Goal: Task Accomplishment & Management: Use online tool/utility

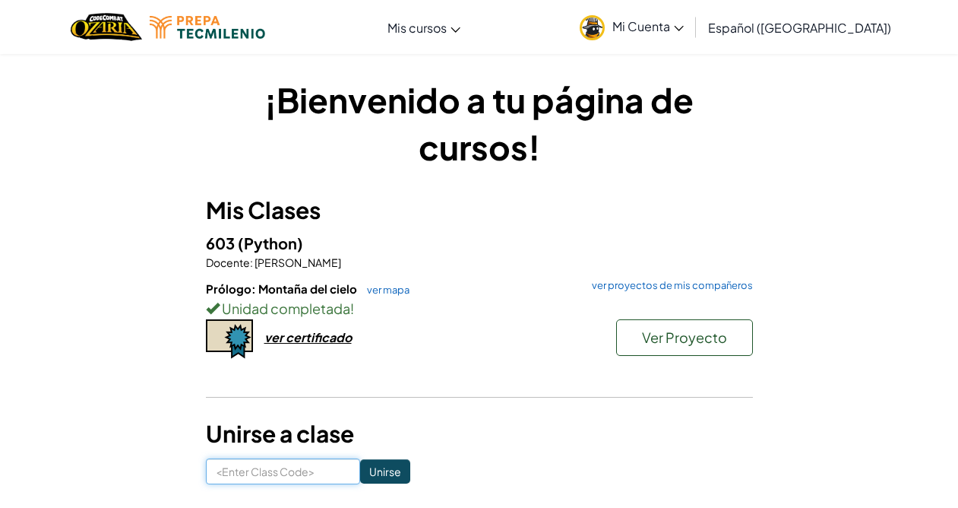
click at [249, 467] on input at bounding box center [283, 471] width 154 height 26
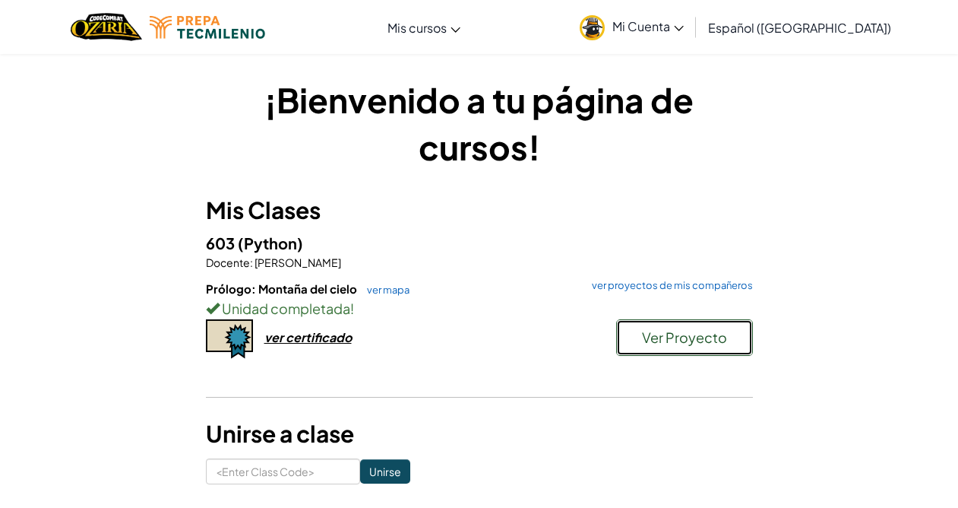
click at [689, 334] on span "Ver Proyecto" at bounding box center [684, 336] width 85 height 17
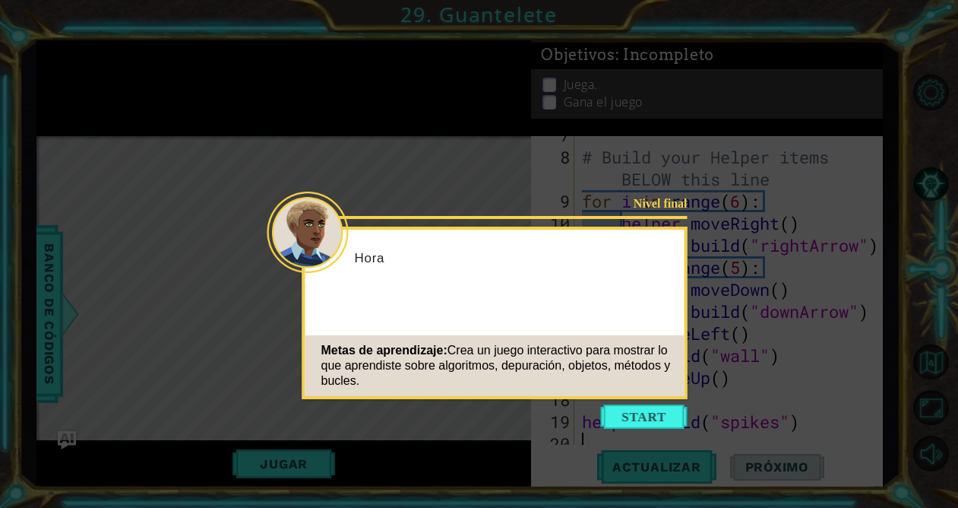
scroll to position [198, 0]
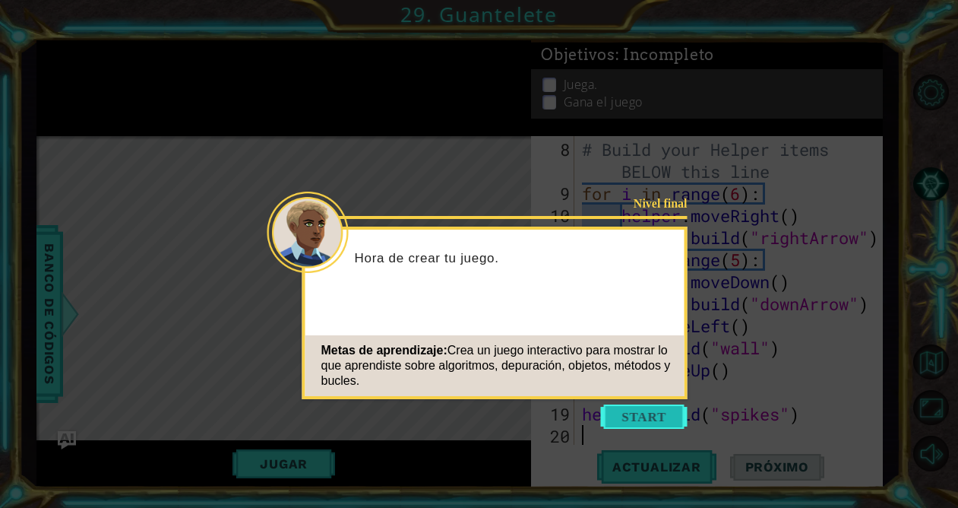
click at [635, 413] on button "Start" at bounding box center [644, 416] width 87 height 24
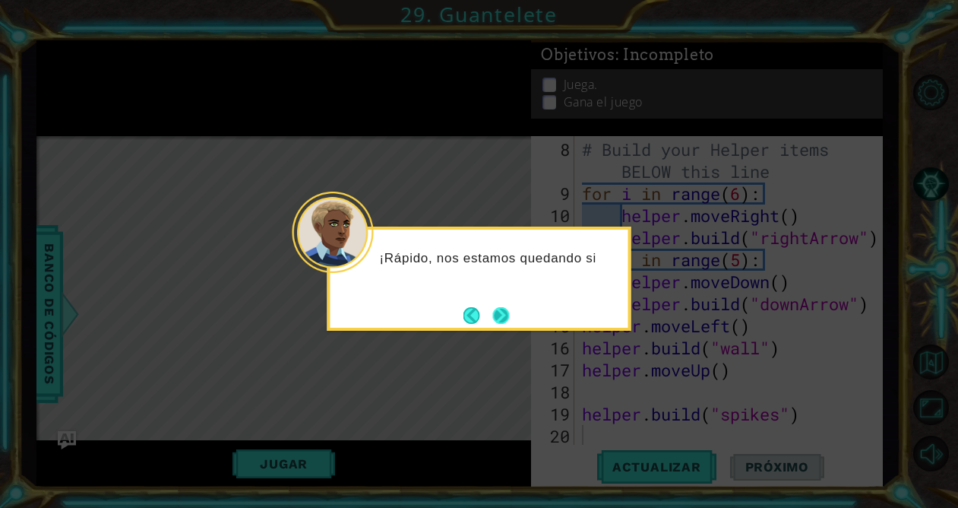
click at [496, 320] on button "Next" at bounding box center [501, 315] width 21 height 21
click at [496, 320] on button "Next" at bounding box center [501, 315] width 18 height 18
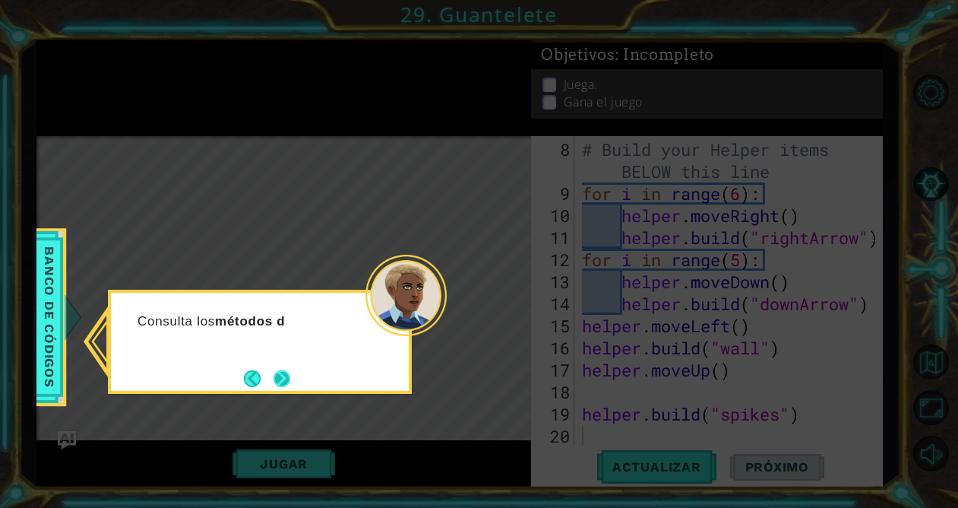
click at [278, 381] on button "Next" at bounding box center [282, 378] width 19 height 19
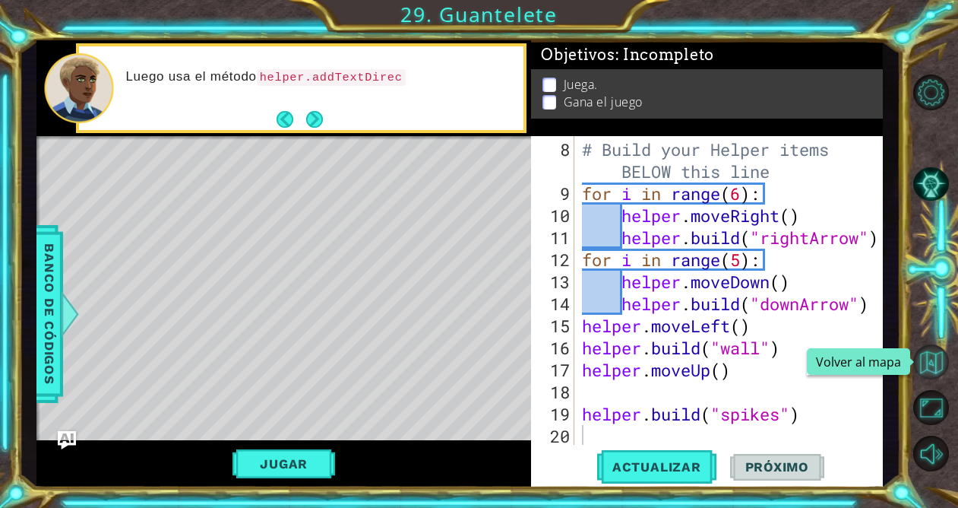
click at [943, 356] on button "Volver al mapa" at bounding box center [931, 362] width 36 height 36
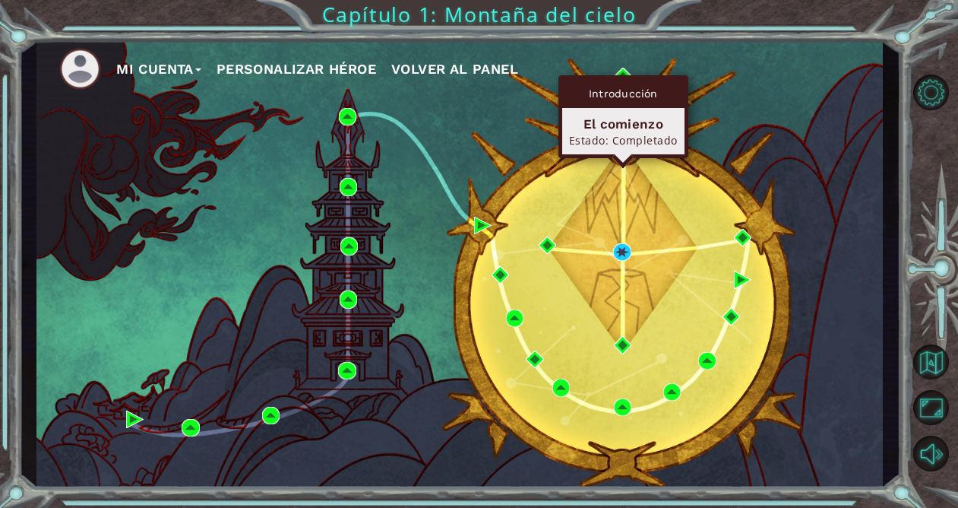
click at [624, 79] on div "Introducción" at bounding box center [623, 93] width 122 height 29
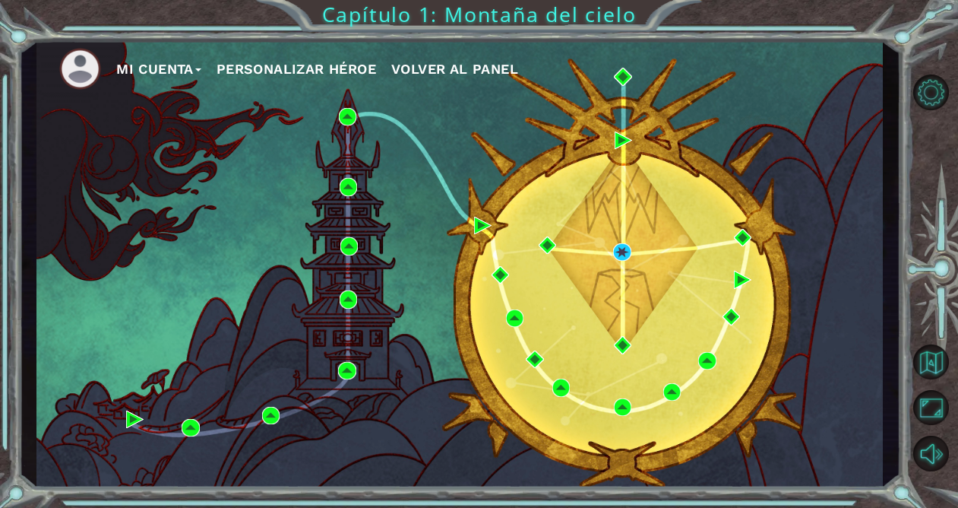
click at [755, 94] on div "Mi Cuenta Personalizar héroe Volver al panel" at bounding box center [459, 263] width 846 height 447
click at [937, 91] on button "Opciones de nivel" at bounding box center [931, 92] width 36 height 36
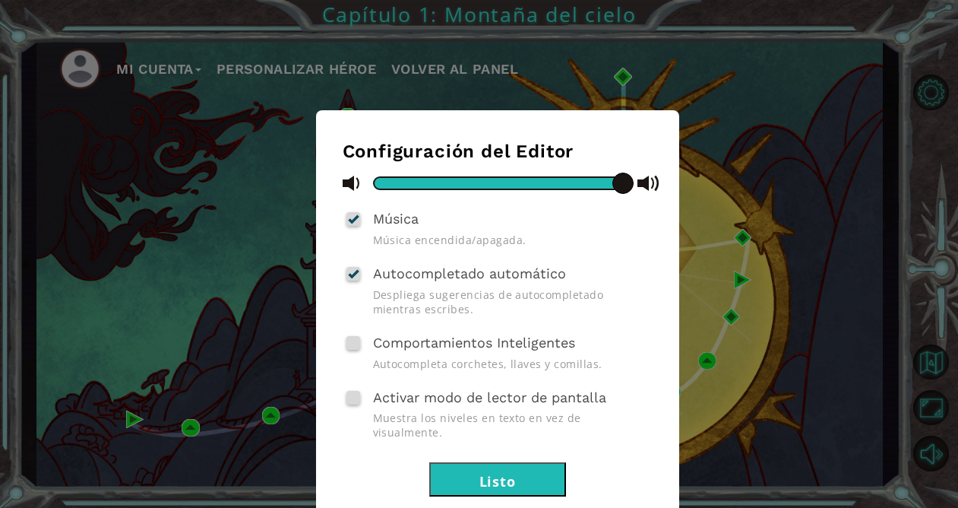
scroll to position [21, 0]
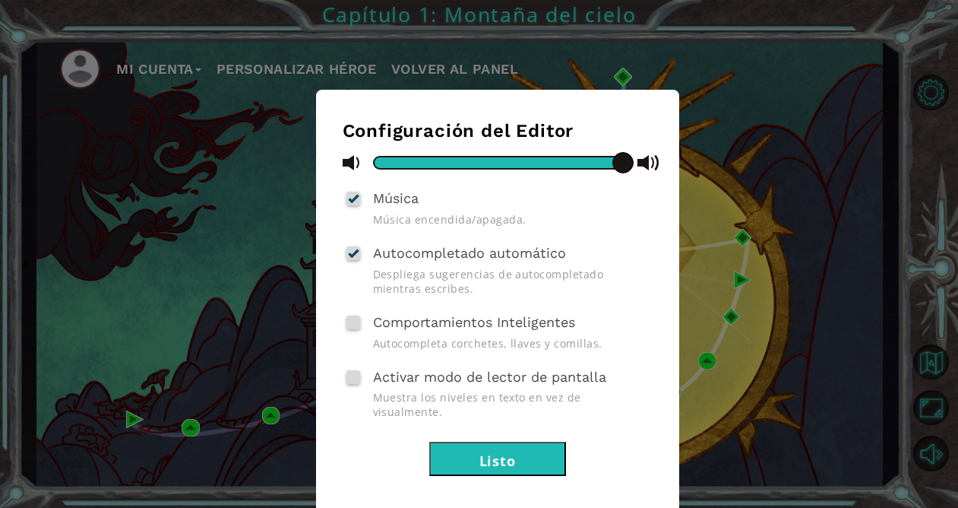
click at [505, 442] on button "Listo" at bounding box center [497, 458] width 137 height 34
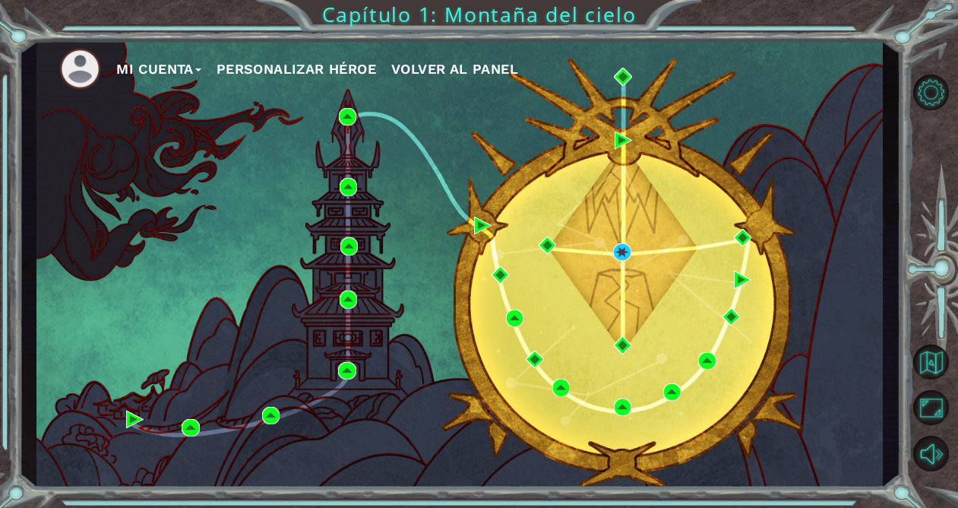
click at [68, 70] on img at bounding box center [80, 69] width 42 height 42
click at [407, 12] on div "Mi Cuenta Personalizar héroe Volver al panel Capítulo 1: Montaña del cielo" at bounding box center [479, 254] width 958 height 508
click at [379, 21] on div "Mi Cuenta Personalizar héroe Volver al panel Capítulo 1: Montaña del cielo" at bounding box center [479, 254] width 958 height 508
click at [923, 359] on button "Volver al mapa" at bounding box center [931, 362] width 36 height 36
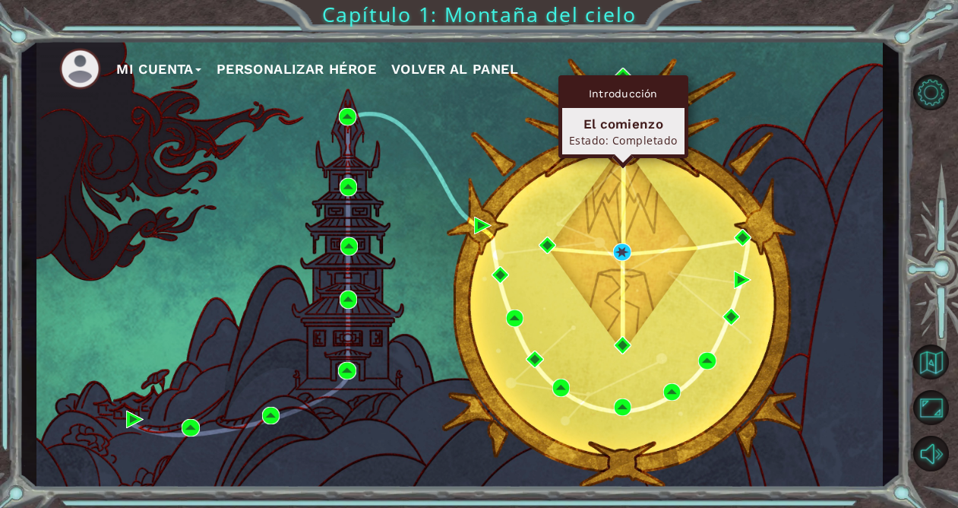
click at [621, 76] on div "Introducción El comienzo Estado: Completado" at bounding box center [623, 116] width 130 height 83
click at [622, 72] on img at bounding box center [622, 76] width 17 height 17
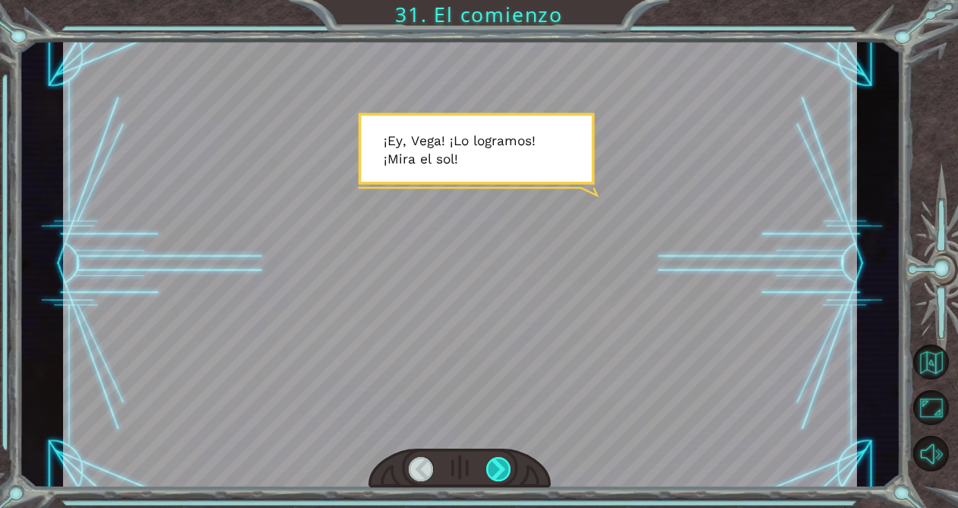
click at [498, 465] on div at bounding box center [498, 469] width 25 height 24
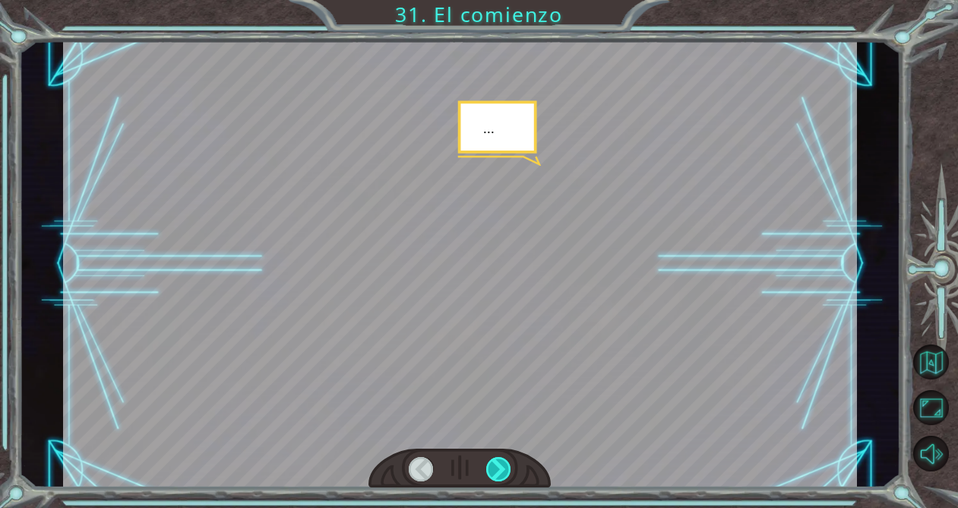
click at [498, 465] on div at bounding box center [498, 469] width 25 height 24
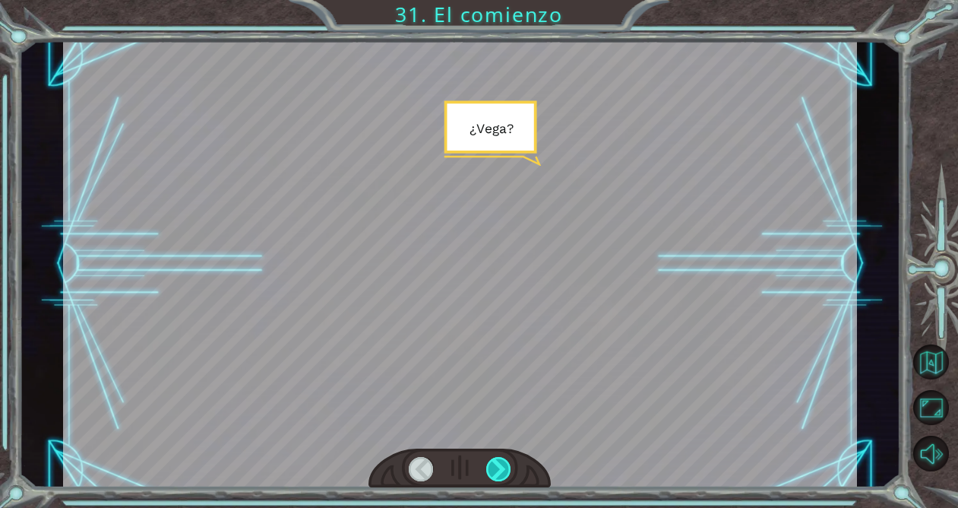
click at [498, 465] on div at bounding box center [498, 469] width 25 height 24
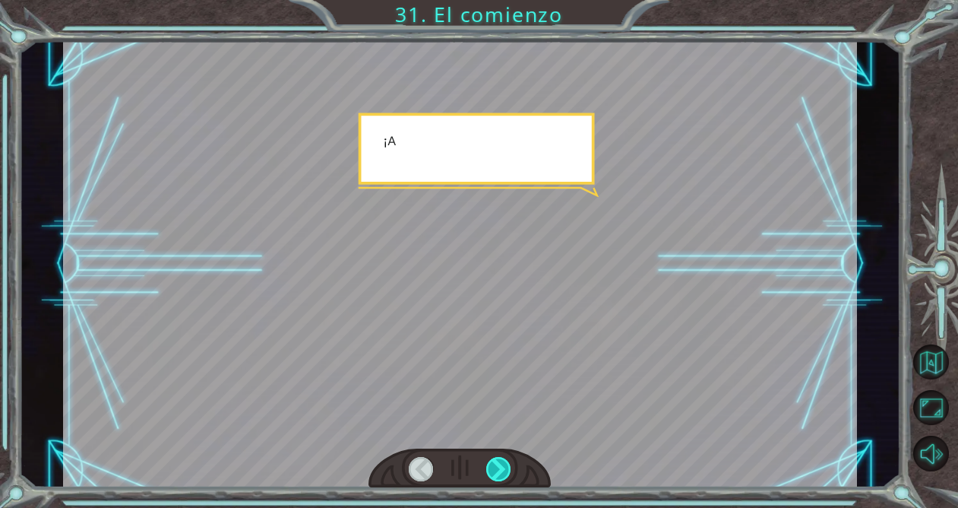
click at [498, 465] on div at bounding box center [498, 469] width 25 height 24
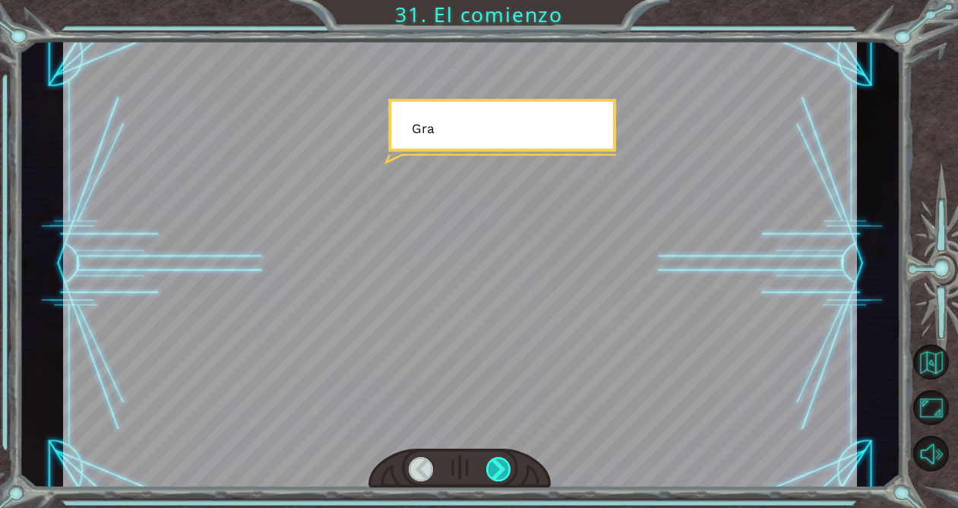
click at [498, 465] on div at bounding box center [498, 469] width 25 height 24
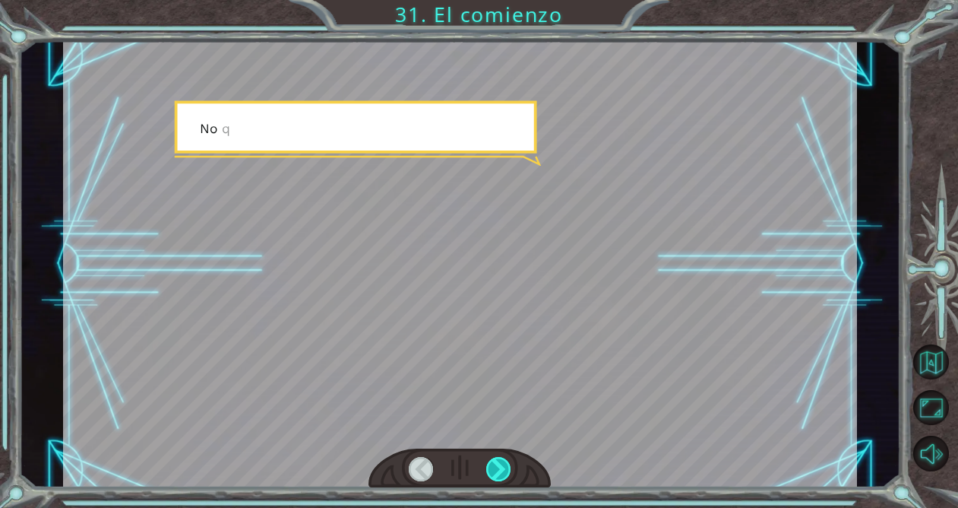
click at [498, 465] on div at bounding box center [498, 469] width 25 height 24
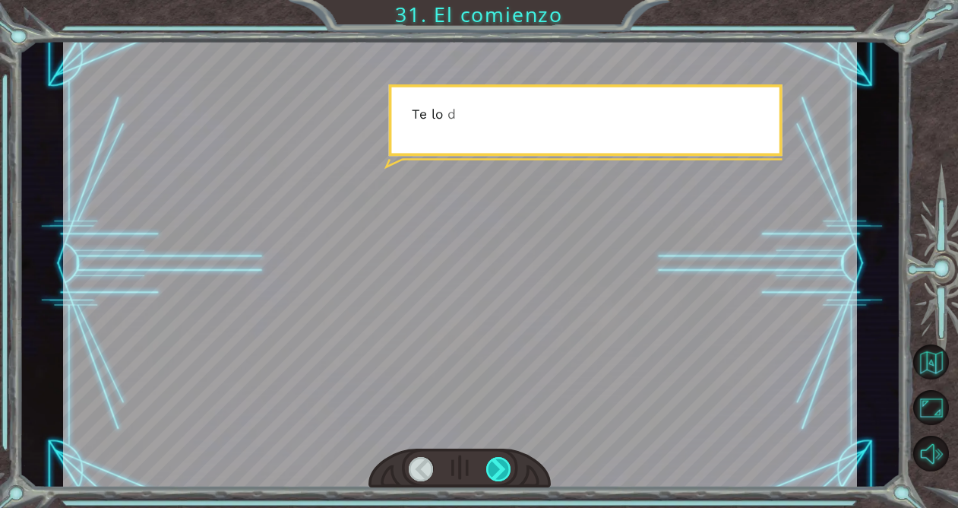
click at [498, 465] on div at bounding box center [498, 469] width 25 height 24
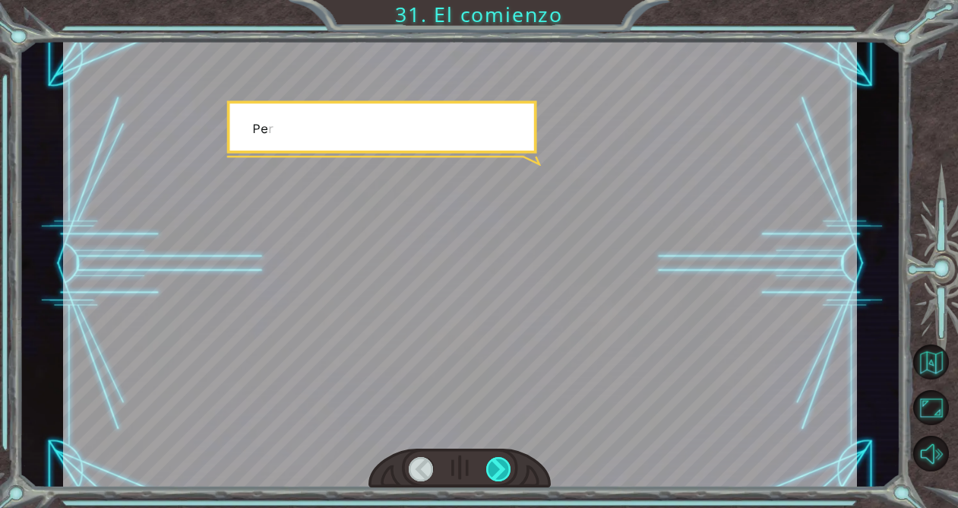
click at [498, 465] on div at bounding box center [498, 469] width 25 height 24
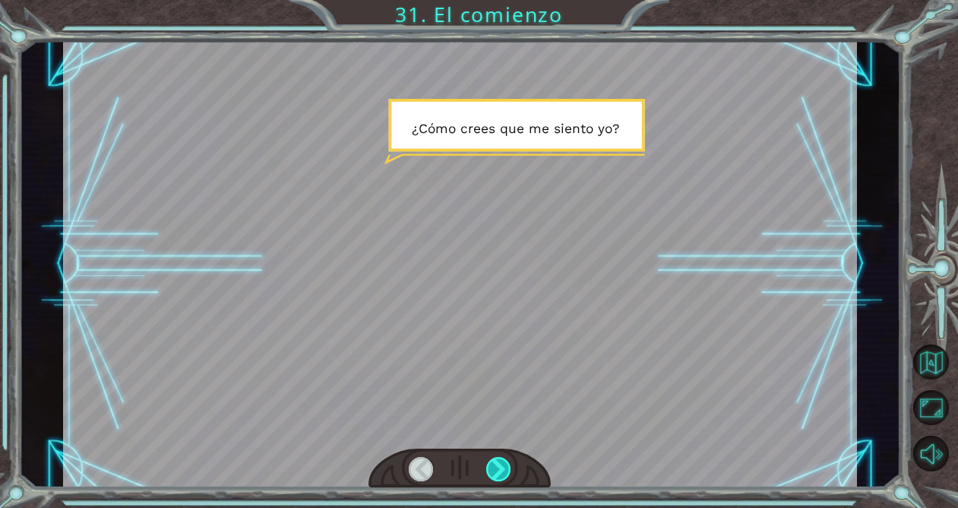
click at [498, 465] on div at bounding box center [498, 469] width 25 height 24
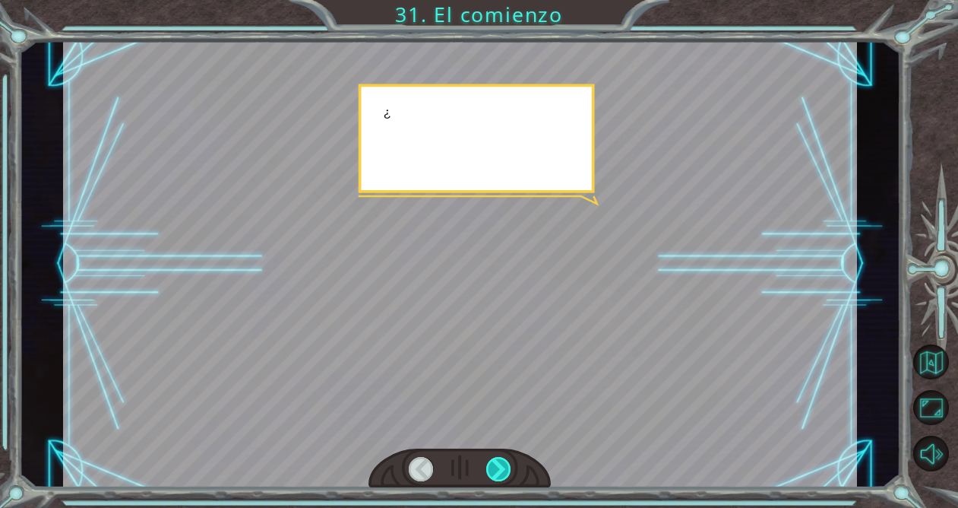
click at [498, 465] on div at bounding box center [498, 469] width 25 height 24
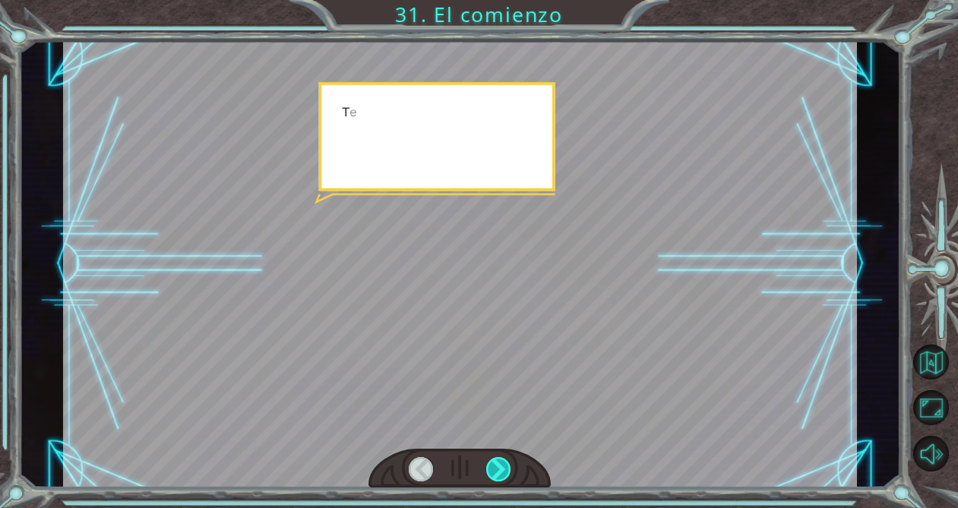
click at [498, 465] on div at bounding box center [498, 469] width 25 height 24
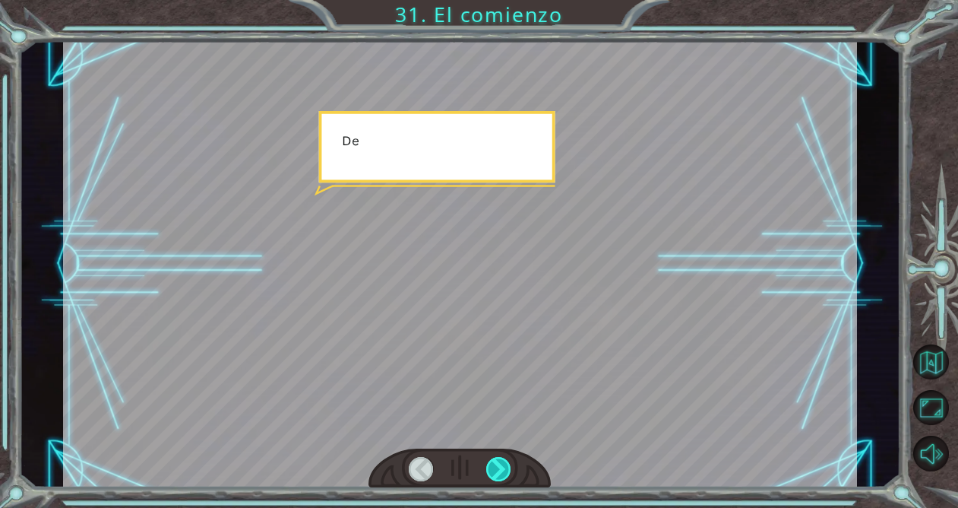
click at [498, 465] on div at bounding box center [498, 469] width 25 height 24
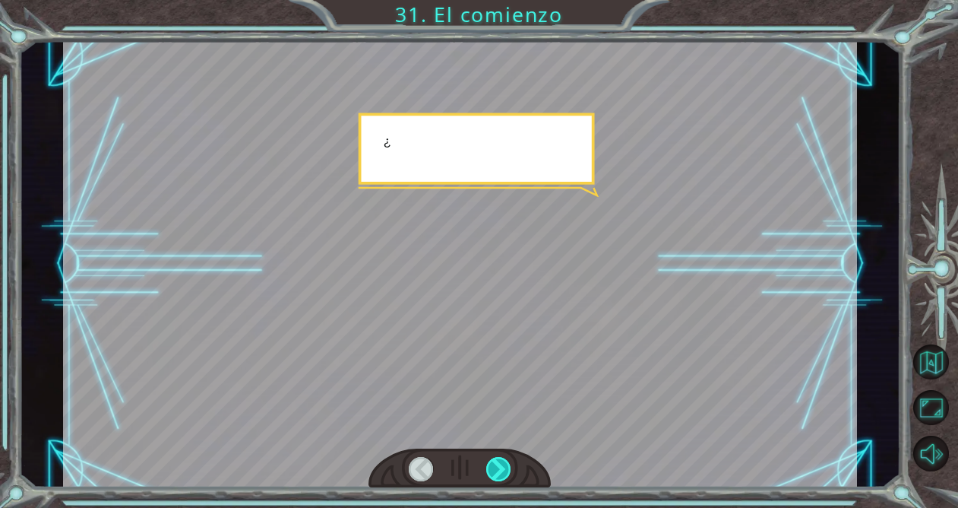
click at [498, 465] on div at bounding box center [498, 469] width 25 height 24
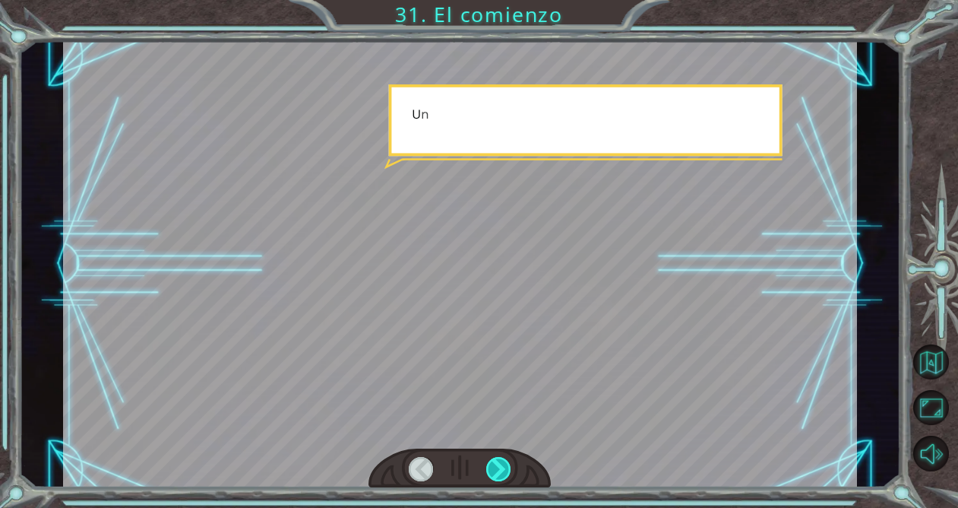
click at [498, 465] on div at bounding box center [498, 469] width 25 height 24
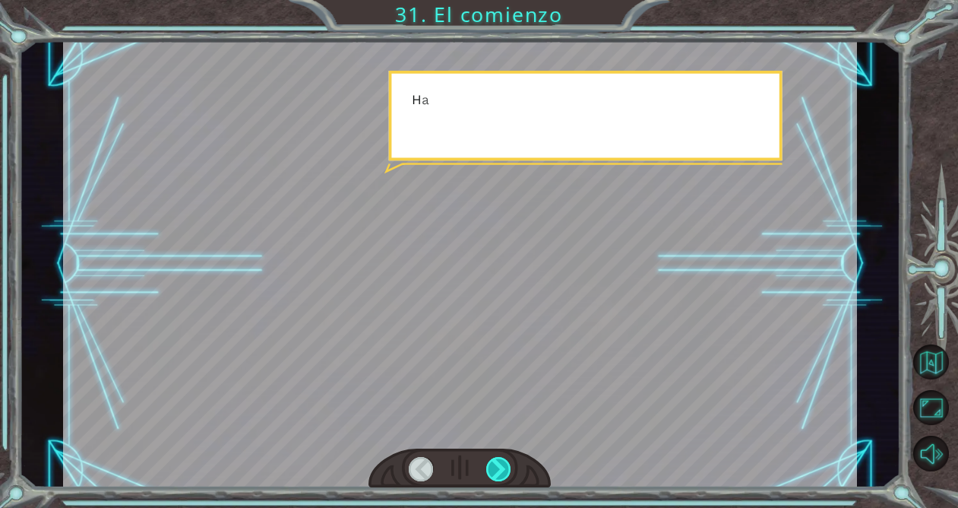
click at [498, 465] on div at bounding box center [498, 469] width 25 height 24
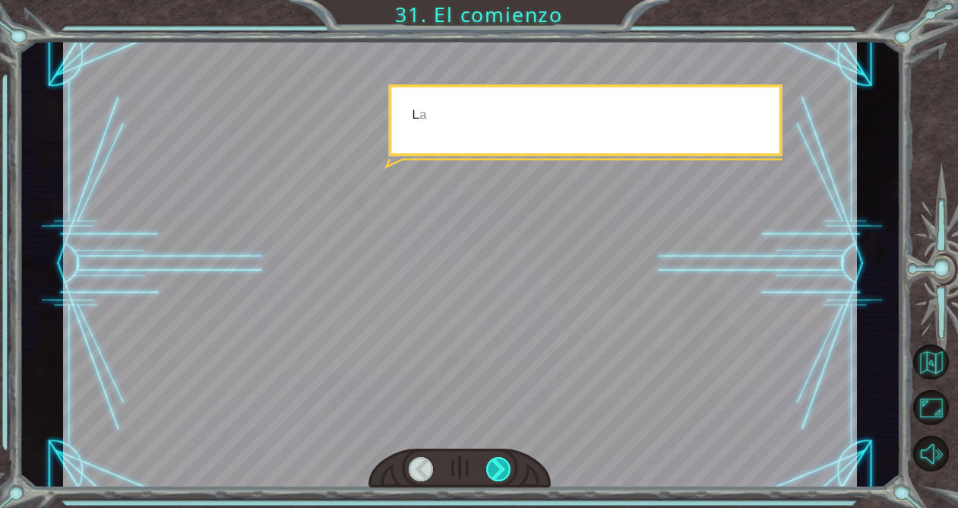
click at [498, 465] on div at bounding box center [498, 469] width 25 height 24
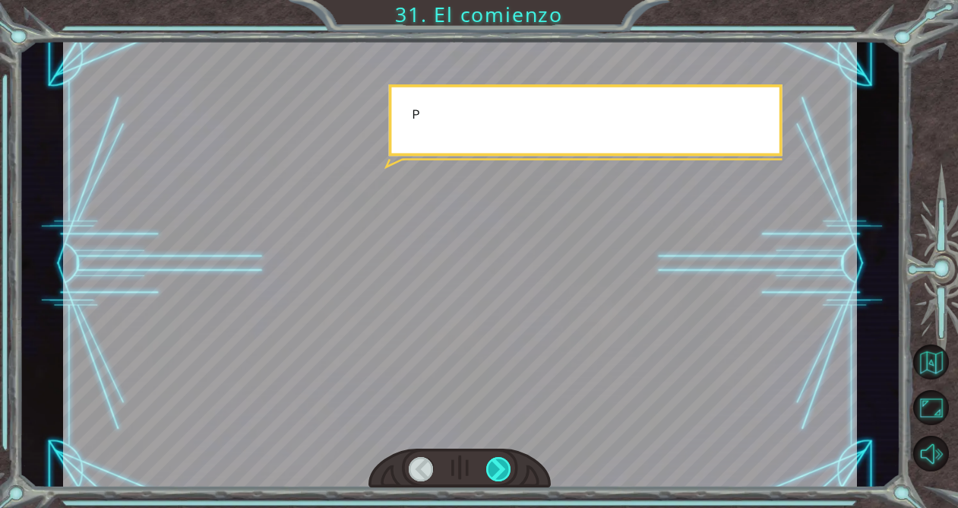
click at [498, 465] on div at bounding box center [498, 469] width 25 height 24
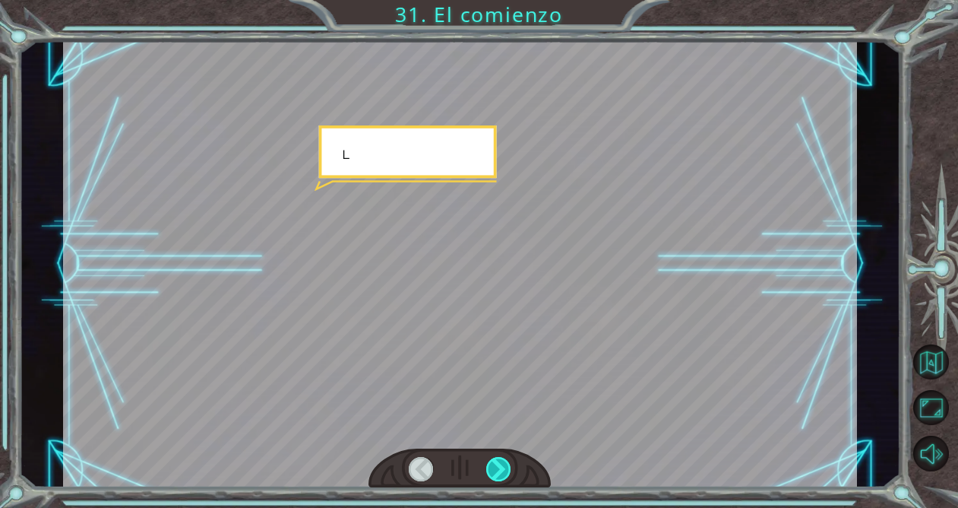
click at [498, 465] on div at bounding box center [498, 469] width 25 height 24
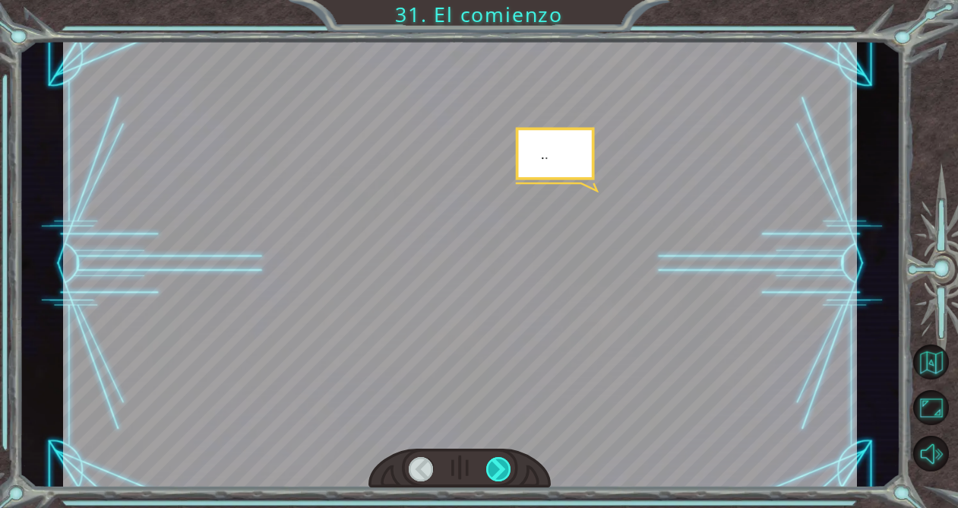
click at [498, 465] on div at bounding box center [498, 469] width 25 height 24
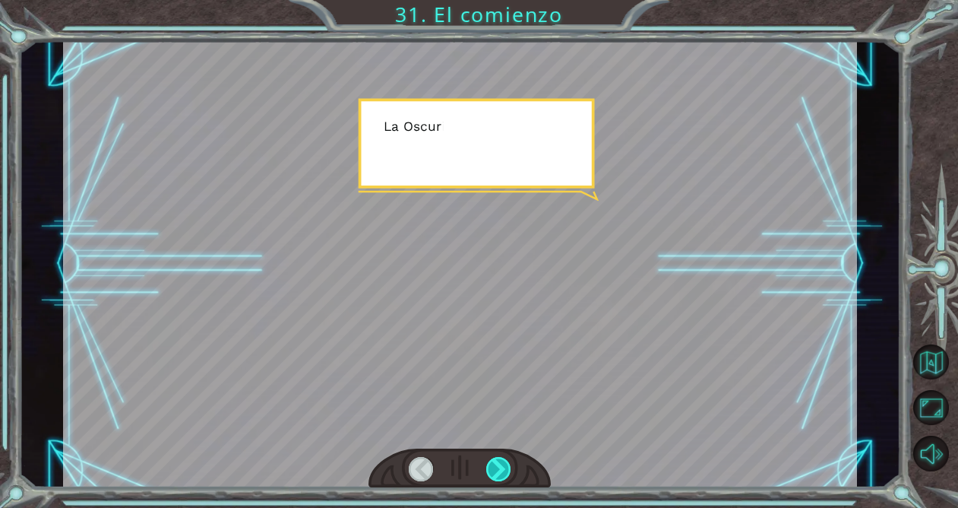
click at [498, 465] on div at bounding box center [498, 469] width 25 height 24
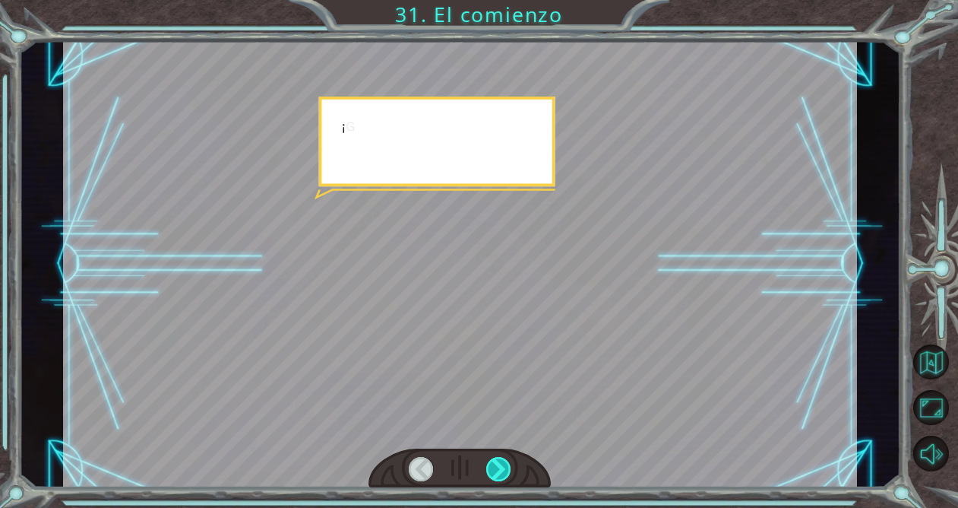
click at [498, 465] on div at bounding box center [498, 469] width 25 height 24
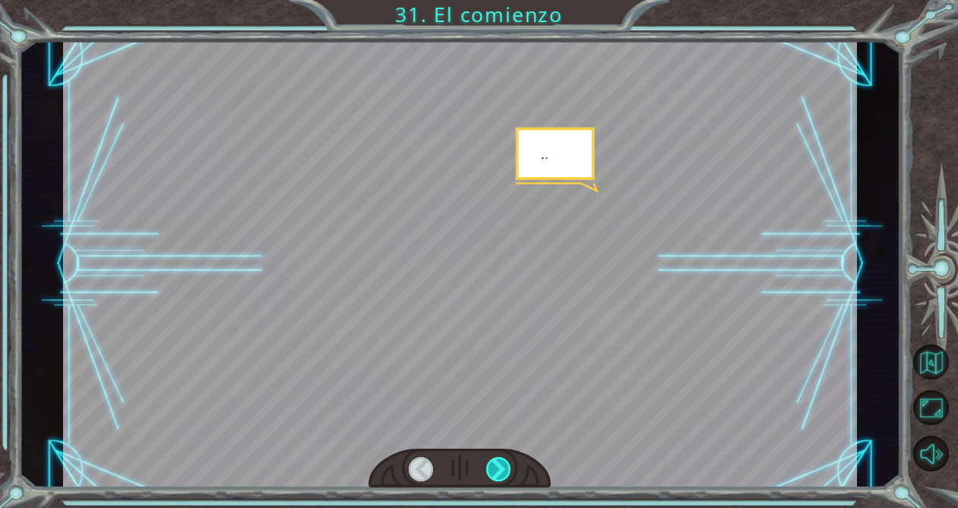
click at [498, 465] on div at bounding box center [498, 469] width 25 height 24
click at [500, 465] on div at bounding box center [498, 469] width 25 height 24
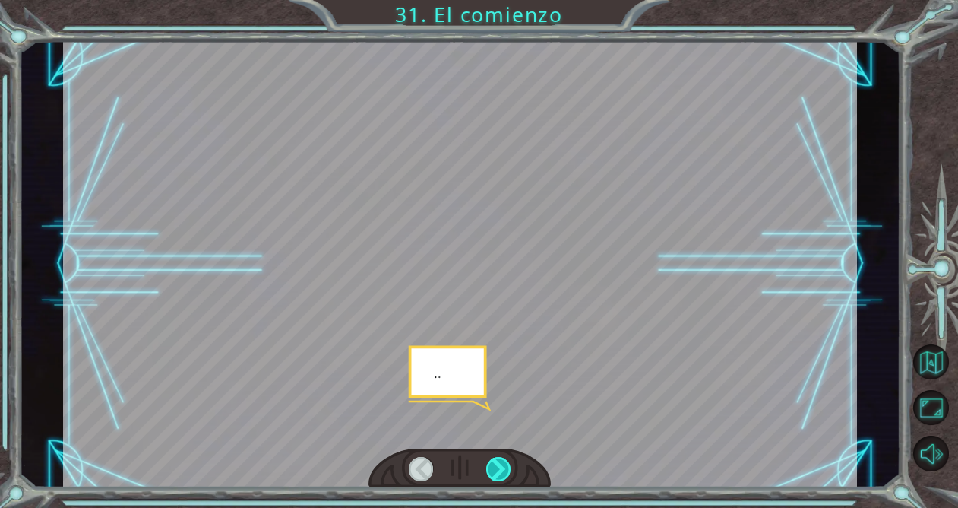
click at [500, 465] on div at bounding box center [498, 469] width 25 height 24
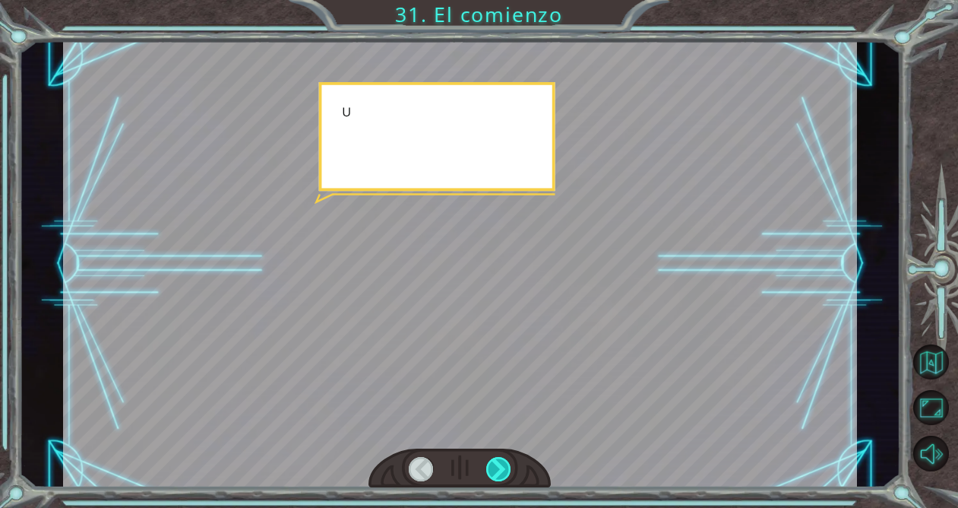
click at [500, 465] on div at bounding box center [498, 469] width 25 height 24
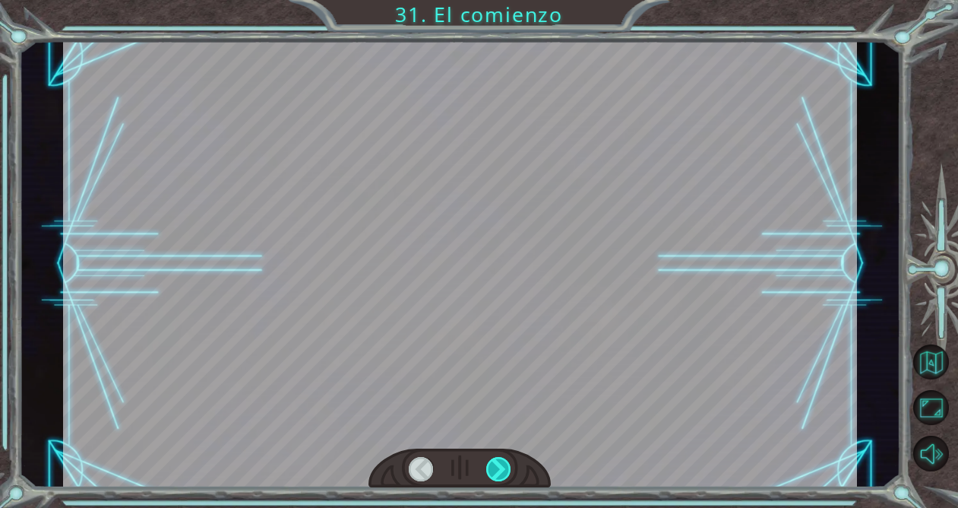
click at [500, 465] on div at bounding box center [498, 469] width 25 height 24
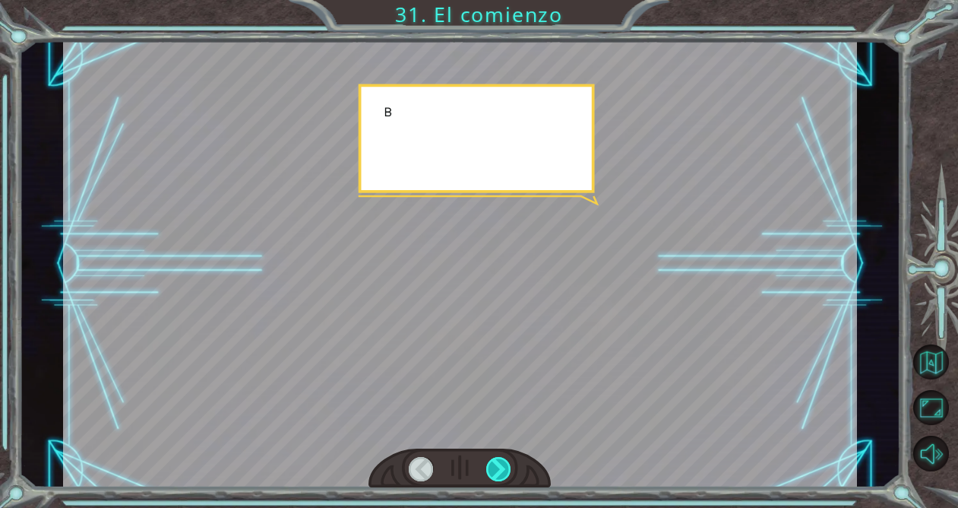
click at [500, 465] on div at bounding box center [498, 469] width 25 height 24
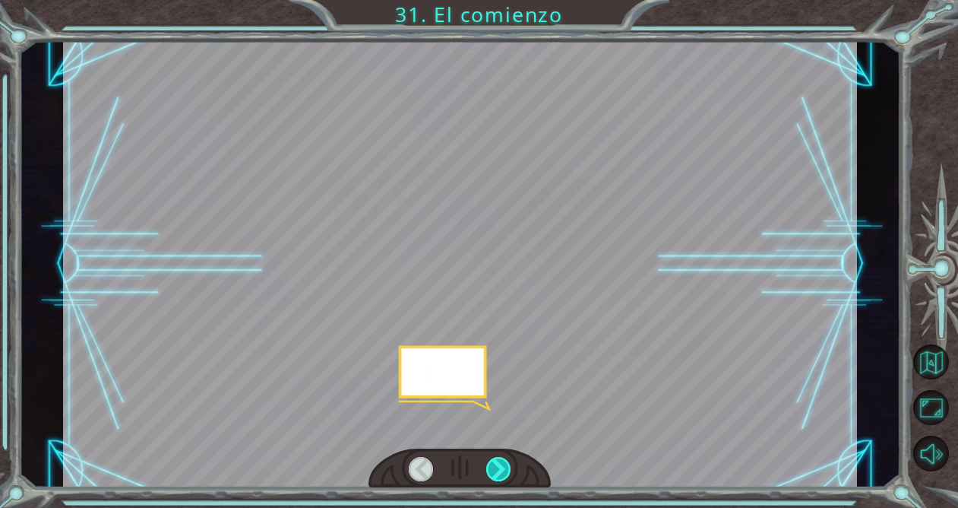
click at [500, 465] on div at bounding box center [498, 469] width 25 height 24
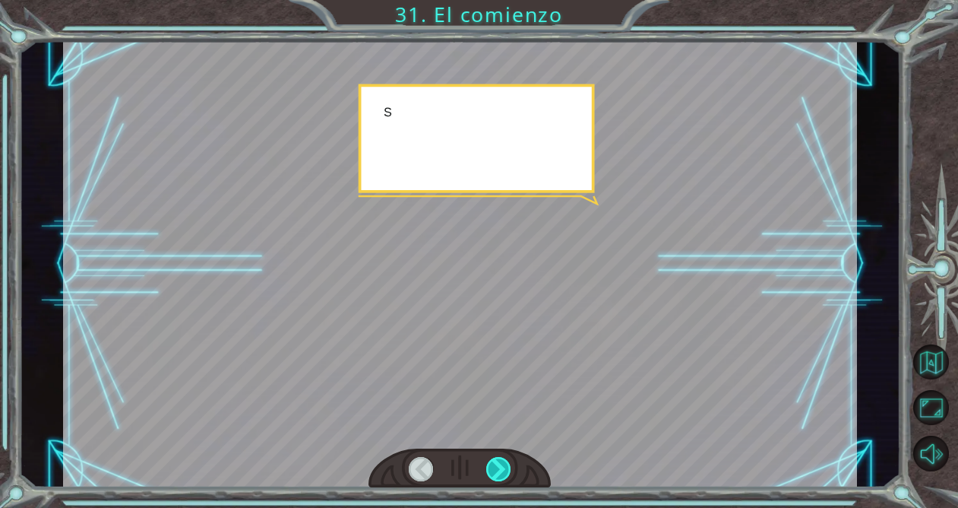
click at [500, 465] on div at bounding box center [498, 469] width 25 height 24
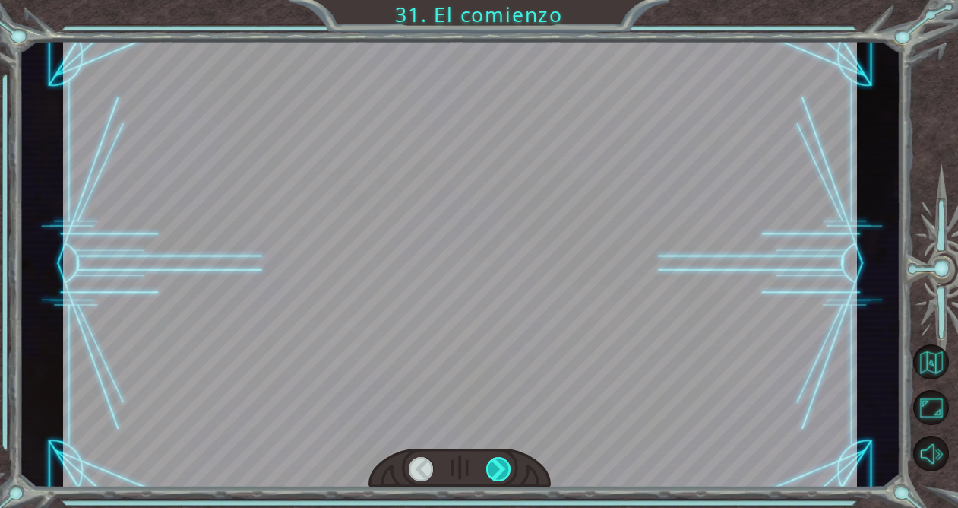
click at [500, 465] on div at bounding box center [498, 469] width 25 height 24
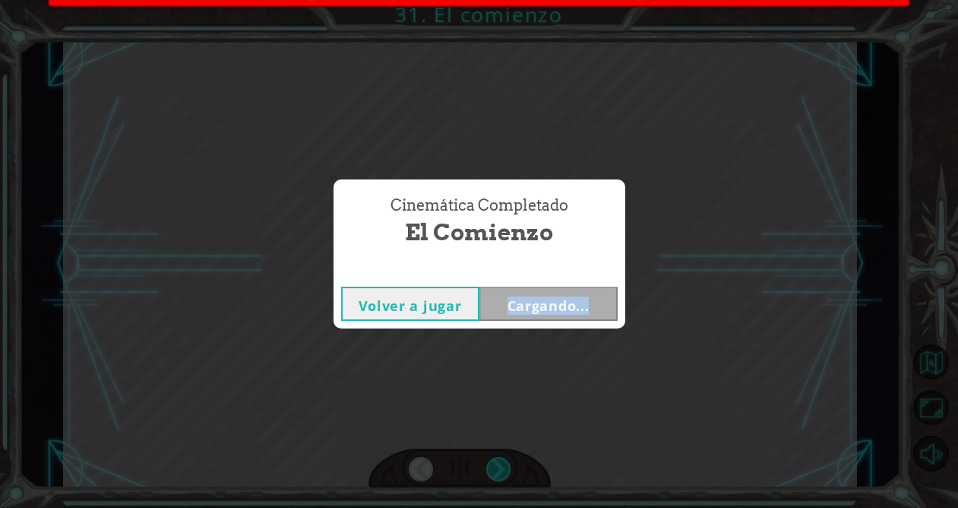
click at [500, 465] on div "Cinemática Completado El comienzo Volver a jugar Cargando..." at bounding box center [479, 254] width 958 height 508
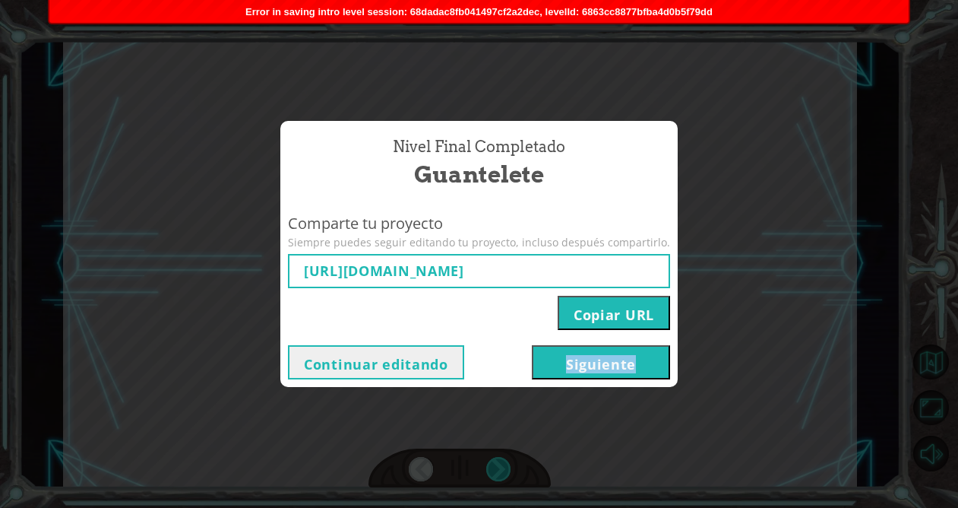
type input "https://www.ozaria.com/play/game-dev-level/1fhcapstoneb/68d6e917dfdc06920d522cb…"
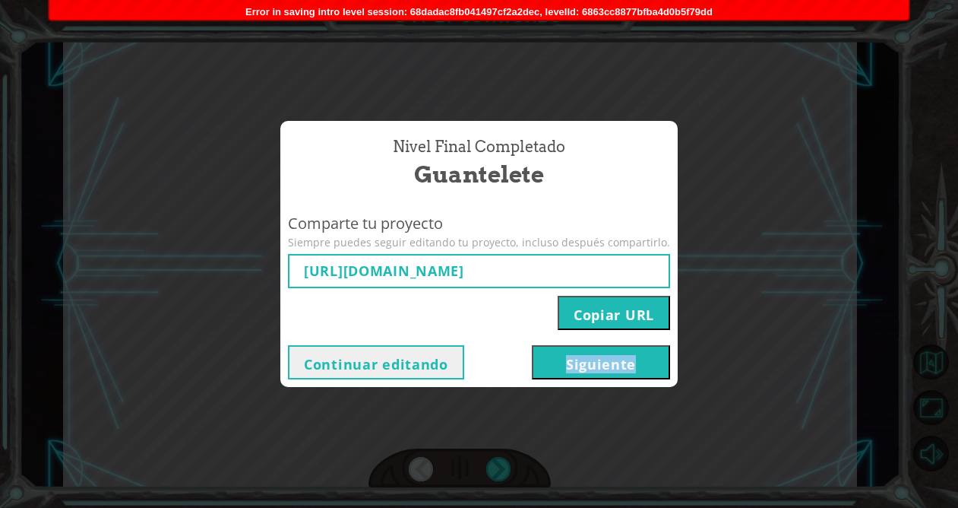
click at [589, 373] on button "Siguiente" at bounding box center [601, 362] width 138 height 34
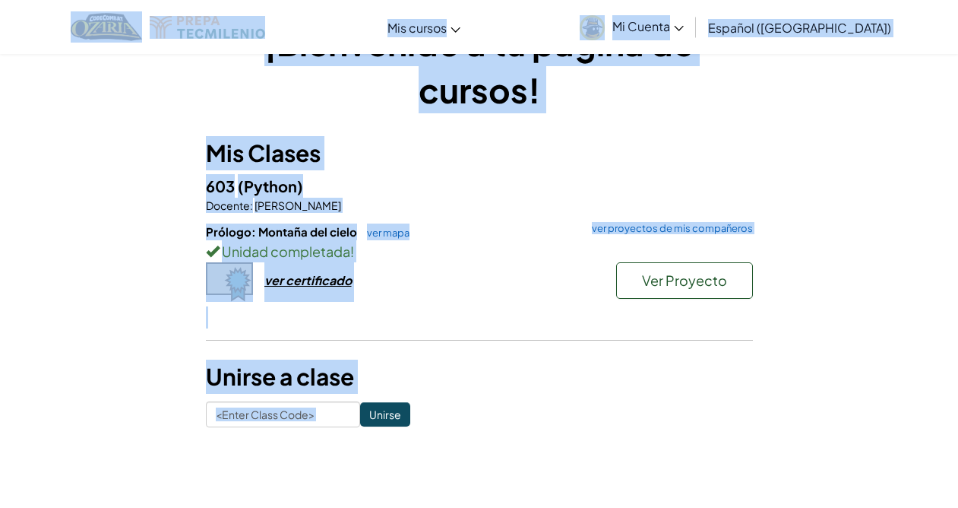
scroll to position [58, 0]
click at [489, 269] on div "Prólogo: Montaña del cielo ver mapa ver proyectos de mis compañeros Unidad comp…" at bounding box center [479, 279] width 547 height 112
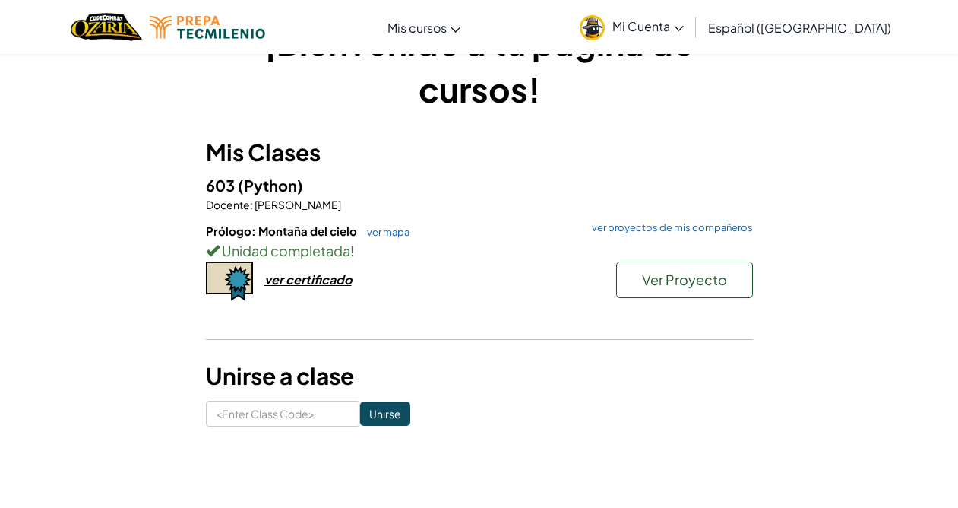
scroll to position [0, 0]
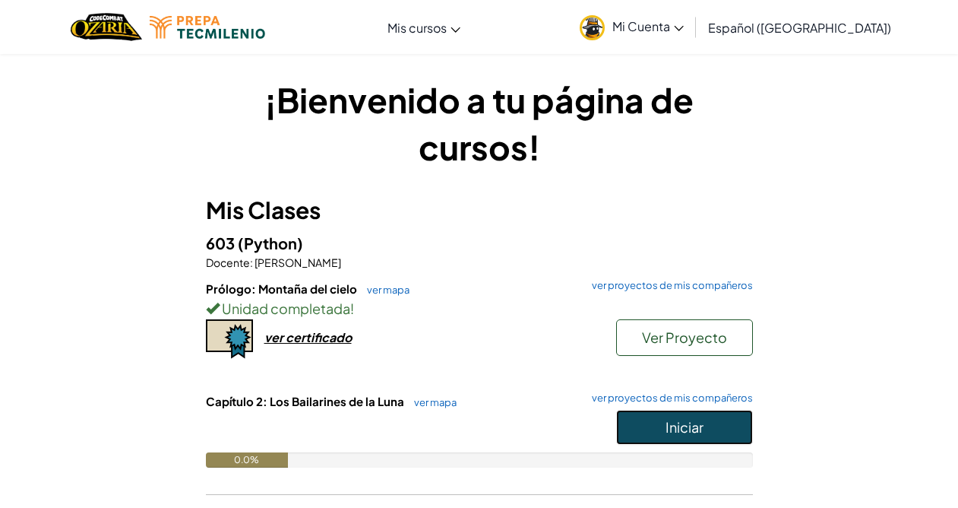
click at [686, 426] on span "Iniciar" at bounding box center [685, 426] width 38 height 17
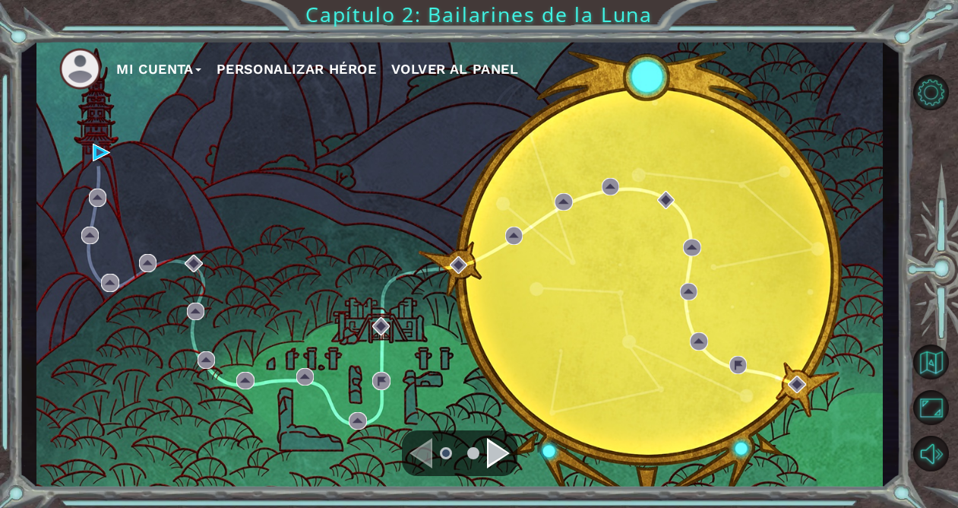
click at [520, 444] on div "Mi Cuenta Personalizar héroe Volver al panel" at bounding box center [459, 263] width 846 height 447
click at [496, 455] on div "Navigate to the next page" at bounding box center [498, 453] width 23 height 30
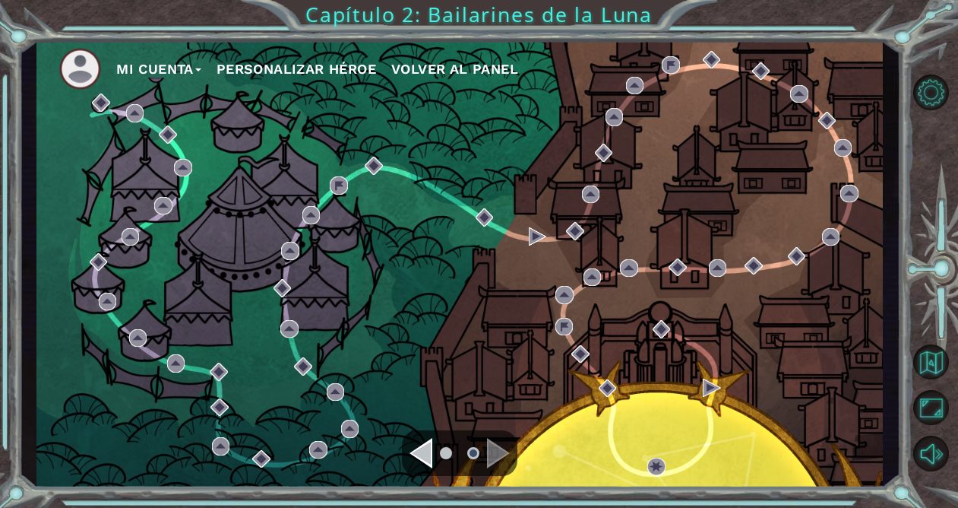
click at [496, 457] on div "Navigate to the next page" at bounding box center [498, 453] width 23 height 30
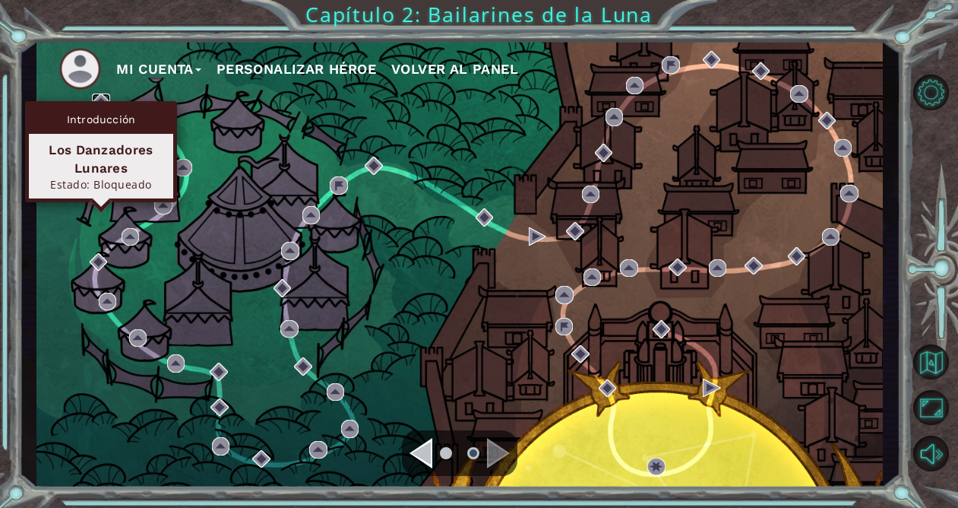
click at [95, 97] on img at bounding box center [100, 101] width 17 height 17
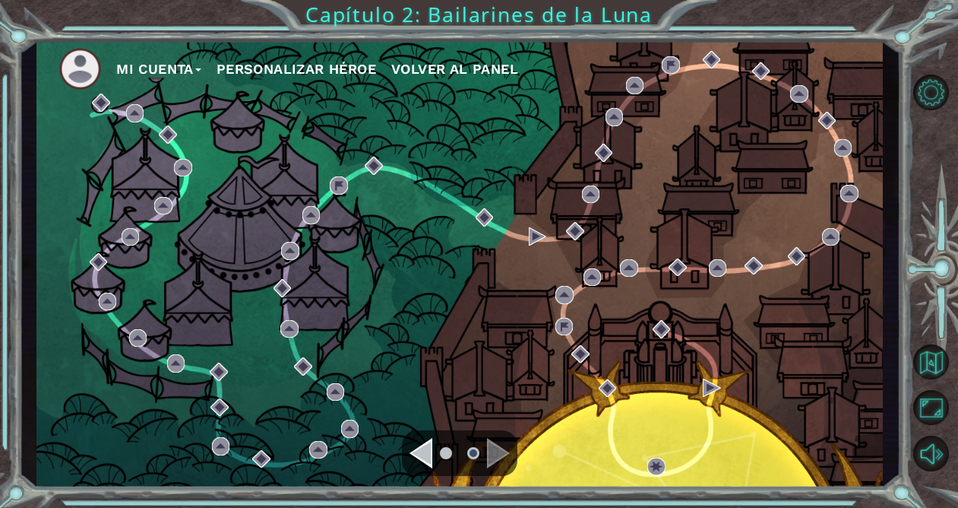
click at [456, 372] on div "Mi Cuenta Personalizar héroe Volver al panel" at bounding box center [459, 263] width 846 height 447
click at [483, 457] on ul at bounding box center [459, 453] width 55 height 30
click at [444, 451] on li at bounding box center [446, 453] width 12 height 12
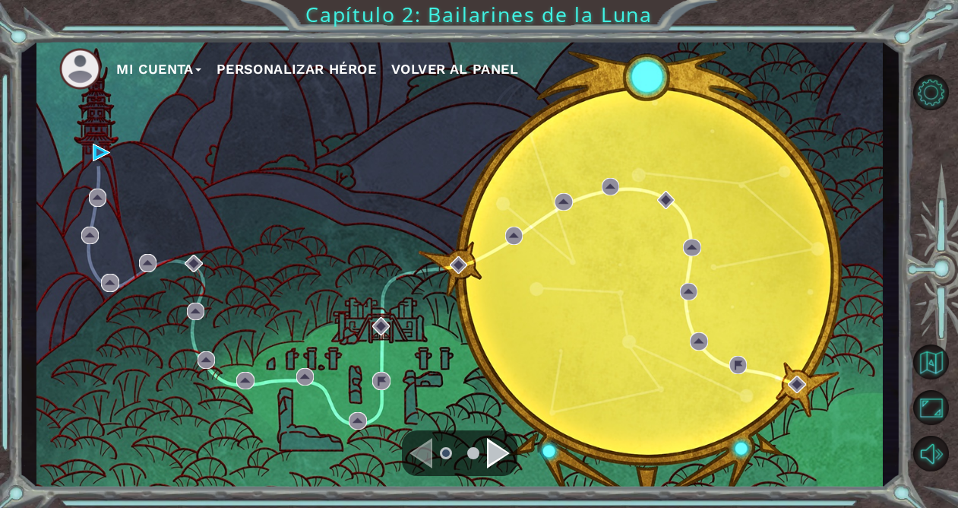
click at [560, 457] on div "Mi Cuenta Personalizar héroe Volver al panel" at bounding box center [459, 263] width 846 height 447
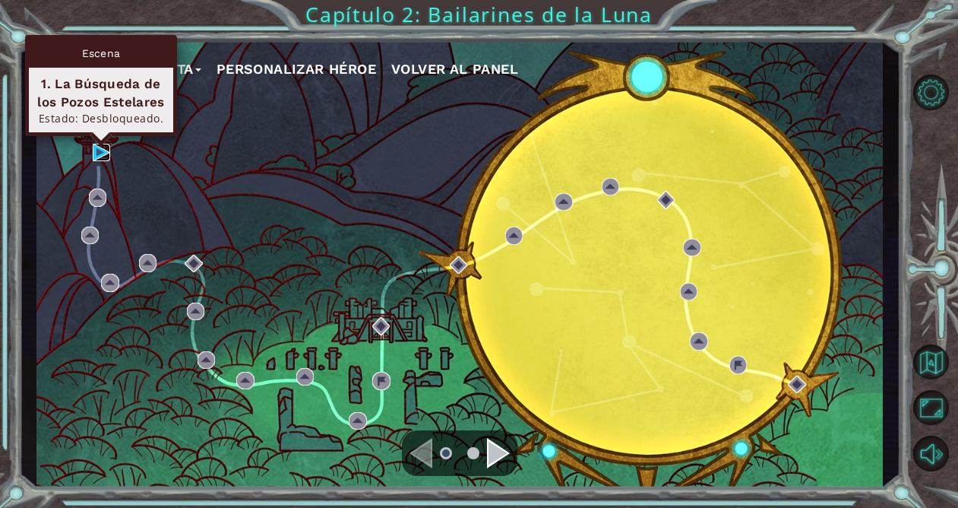
click at [96, 157] on img at bounding box center [101, 152] width 17 height 17
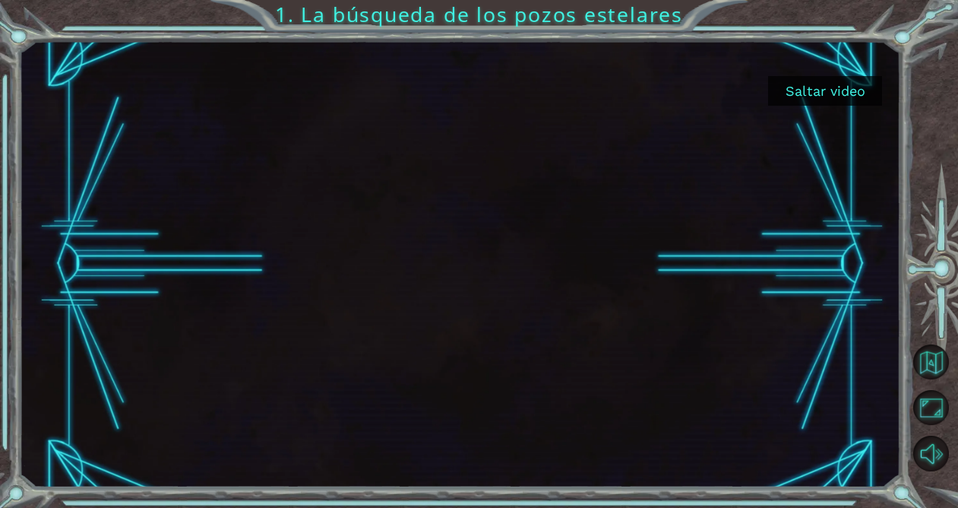
click at [840, 87] on button "Saltar video" at bounding box center [825, 91] width 114 height 30
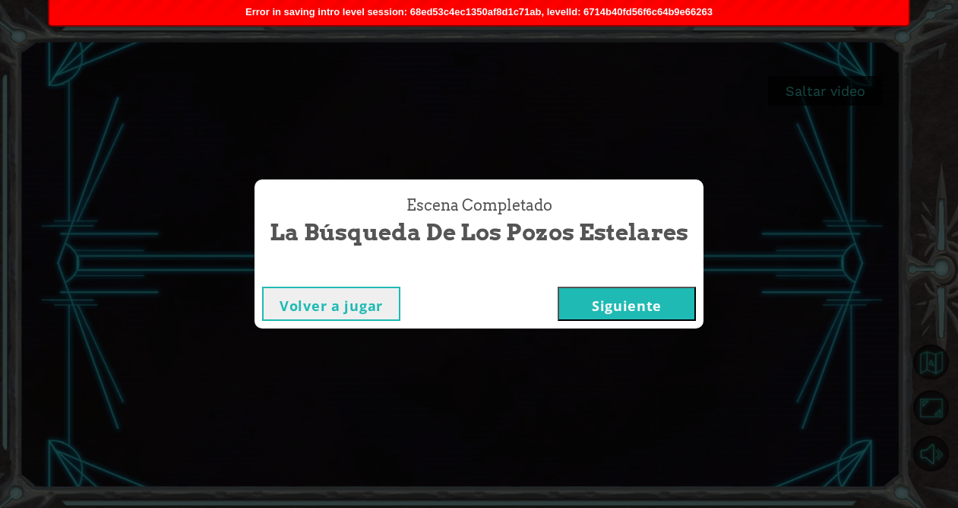
click at [663, 294] on button "Siguiente" at bounding box center [627, 303] width 138 height 34
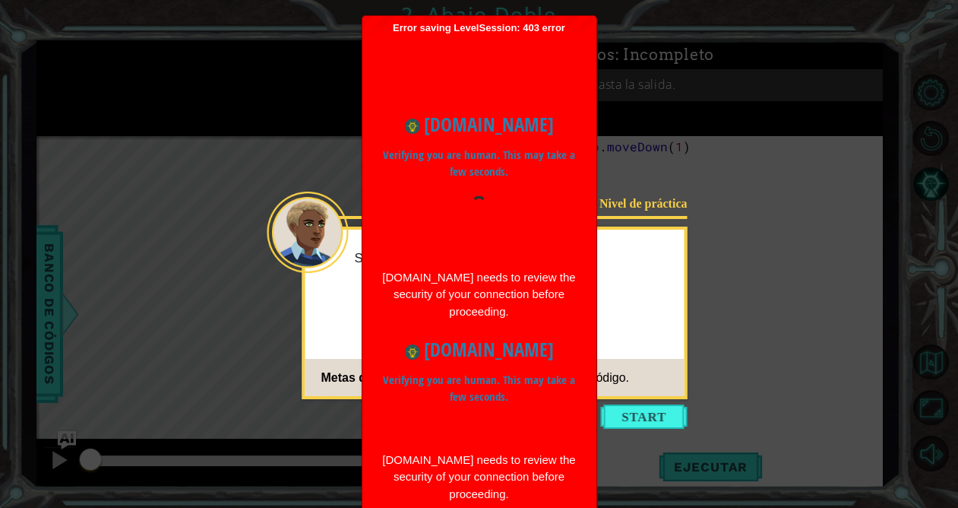
click at [833, 306] on icon at bounding box center [479, 254] width 958 height 508
click at [726, 303] on icon at bounding box center [479, 254] width 958 height 508
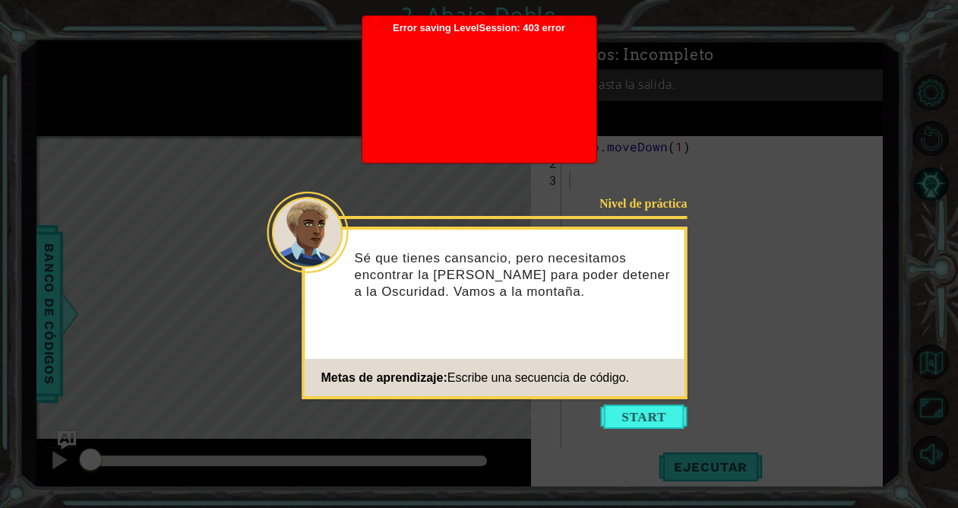
click at [473, 53] on div at bounding box center [479, 95] width 219 height 122
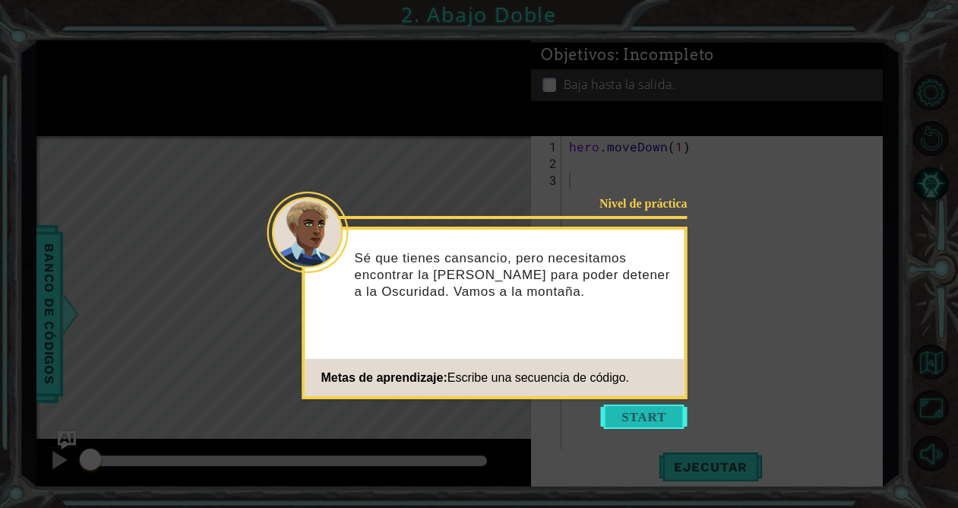
click at [625, 416] on button "Start" at bounding box center [644, 416] width 87 height 24
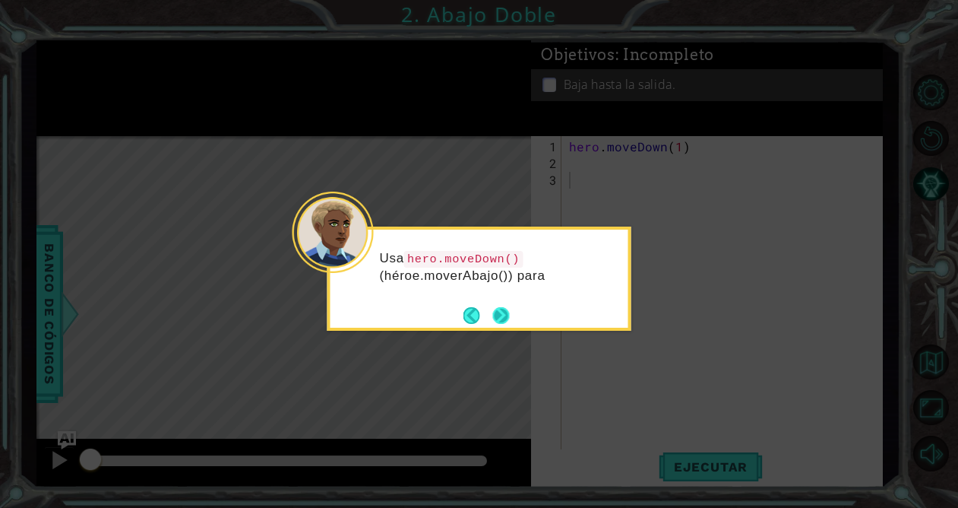
click at [501, 322] on button "Next" at bounding box center [500, 315] width 17 height 17
click at [501, 321] on div "Level Map" at bounding box center [387, 360] width 702 height 448
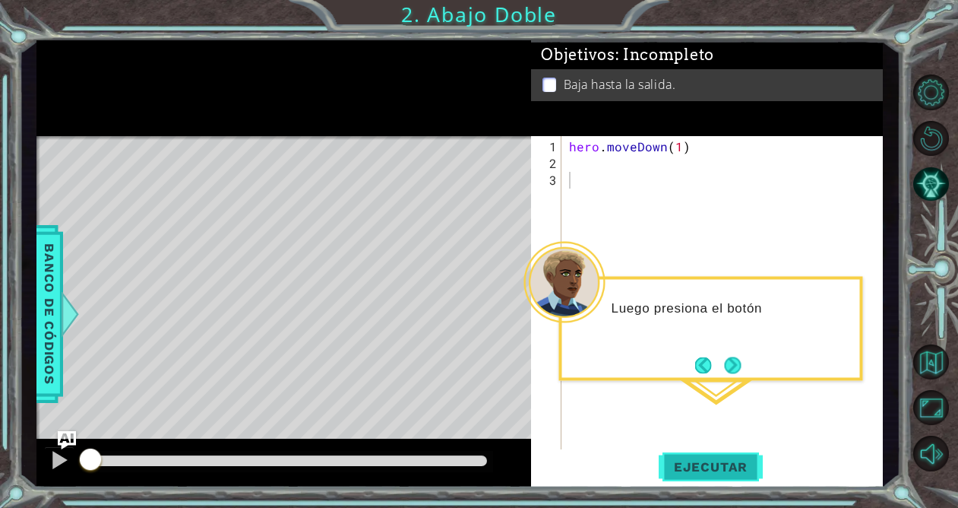
click at [705, 456] on button "Ejecutar" at bounding box center [711, 466] width 104 height 35
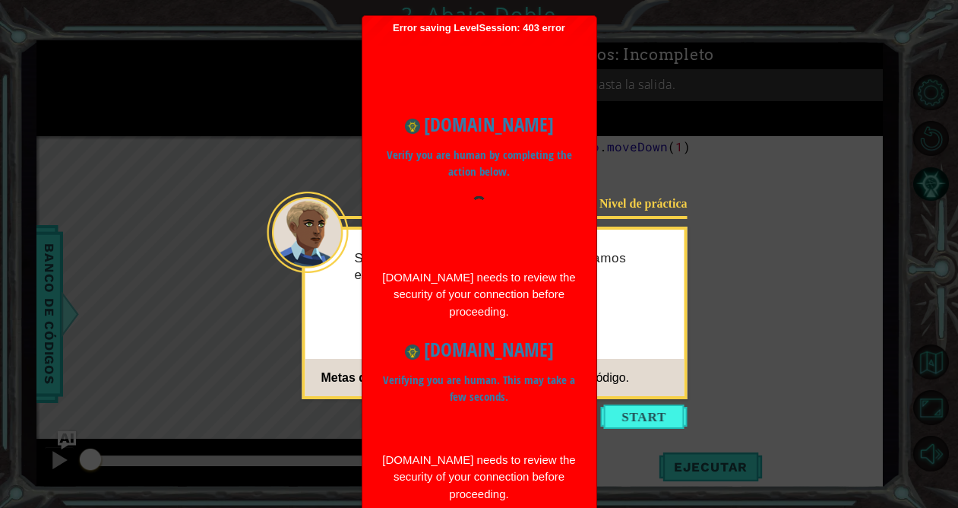
click at [584, 270] on div "[DOMAIN_NAME] Verify you are human by completing the action below. [DOMAIN_NAME…" at bounding box center [479, 306] width 219 height 422
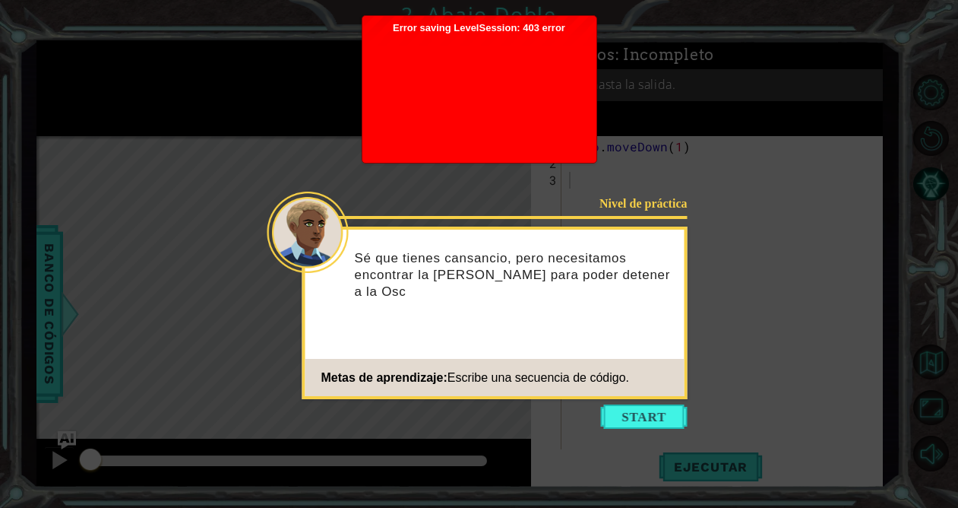
click at [627, 207] on div "Nivel de práctica" at bounding box center [639, 203] width 96 height 16
click at [620, 413] on button "Start" at bounding box center [644, 416] width 87 height 24
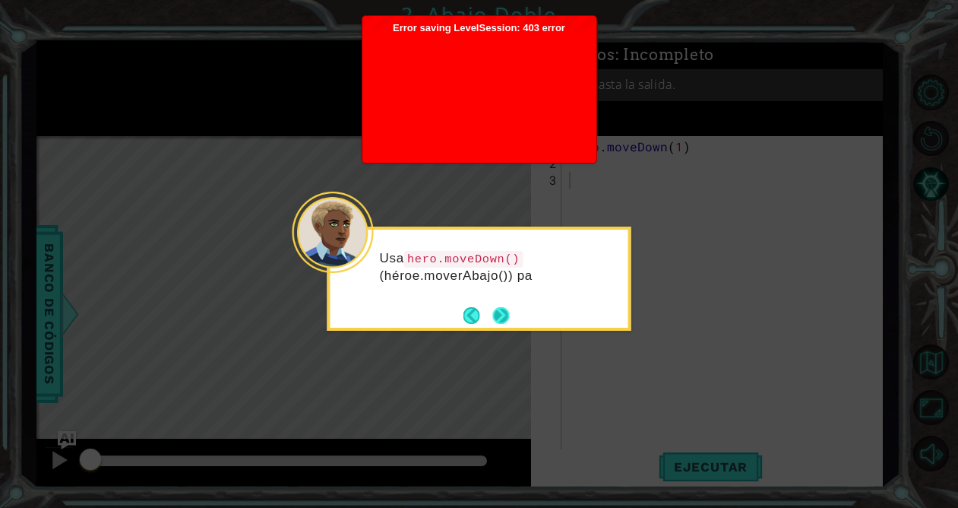
click at [502, 307] on button "Next" at bounding box center [500, 314] width 17 height 17
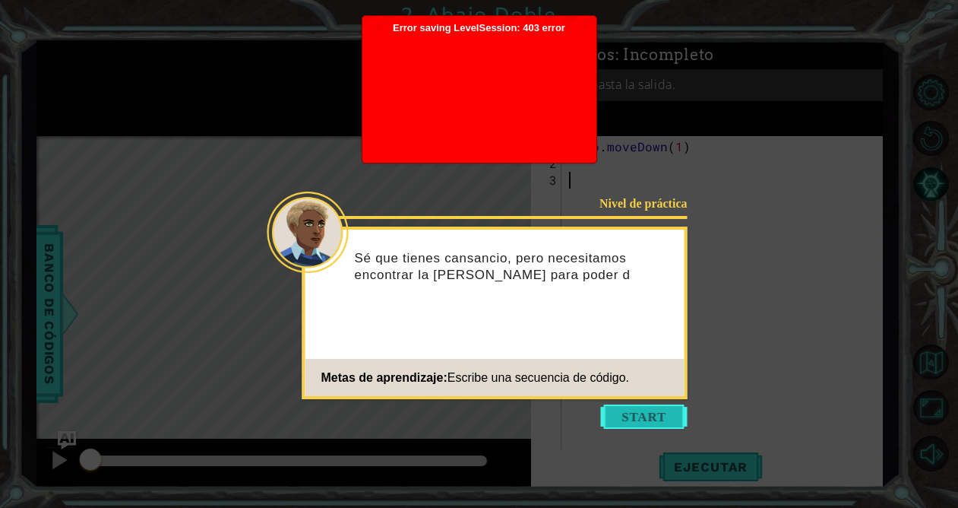
click at [654, 414] on button "Start" at bounding box center [644, 416] width 87 height 24
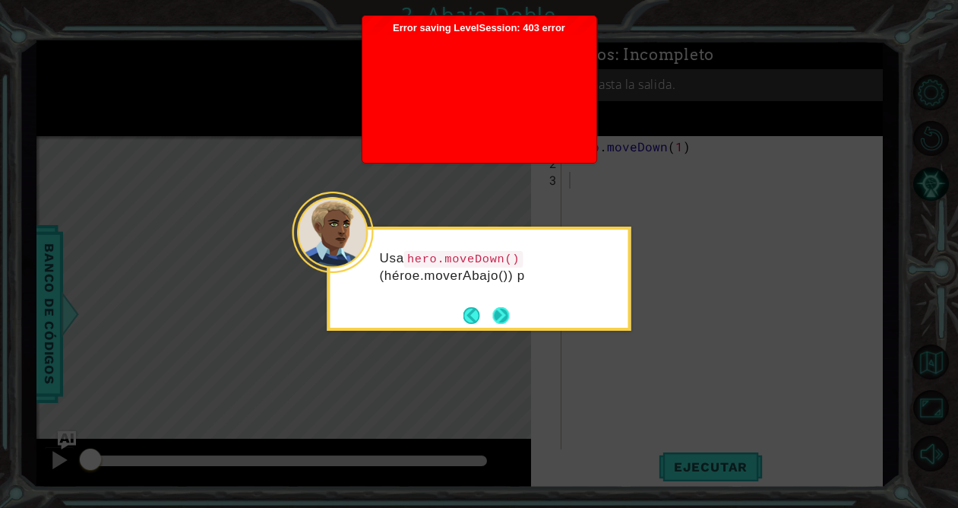
click at [501, 314] on button "Next" at bounding box center [500, 315] width 17 height 17
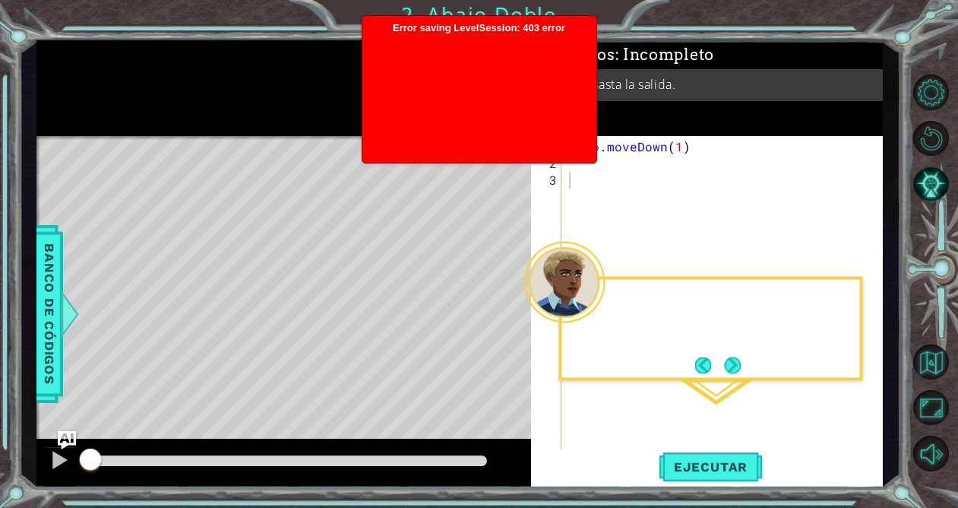
click at [501, 314] on div "Level Map" at bounding box center [387, 360] width 702 height 448
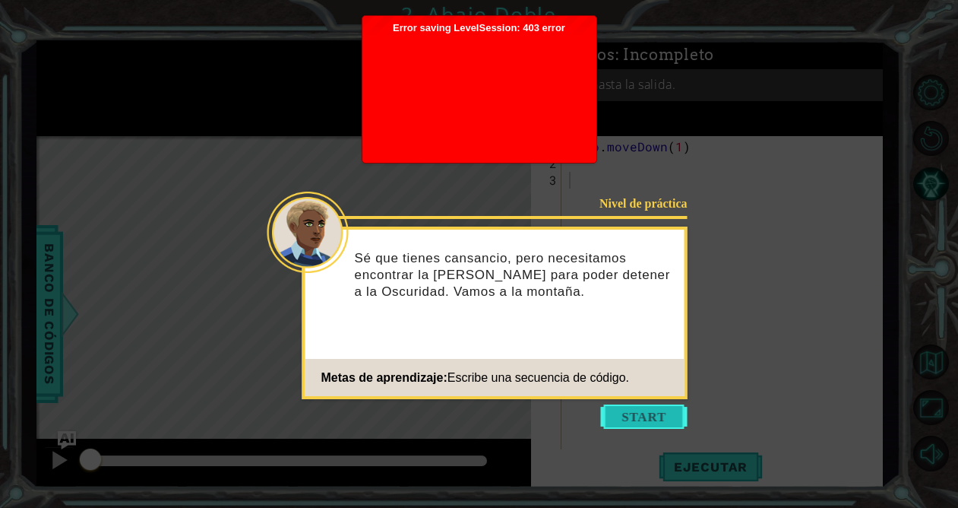
click at [636, 419] on button "Start" at bounding box center [644, 416] width 87 height 24
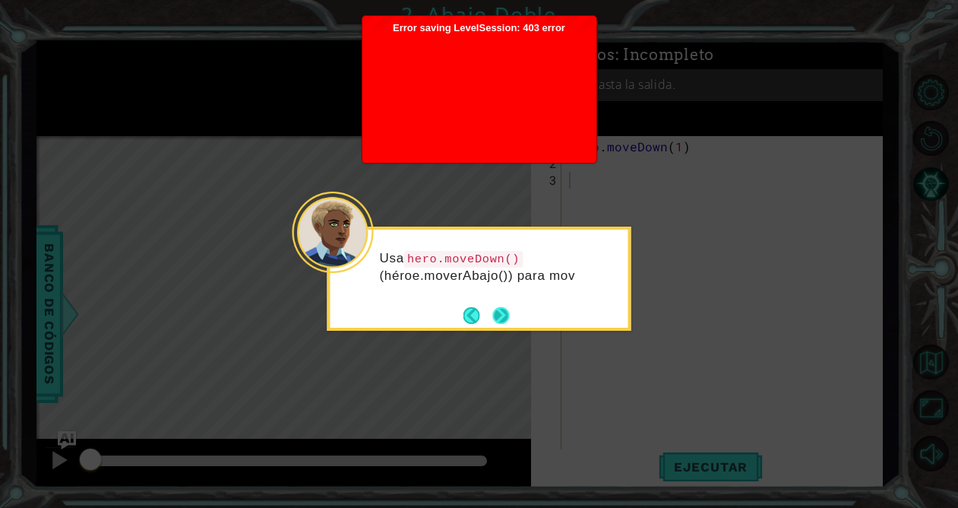
click at [503, 327] on button "Next" at bounding box center [501, 315] width 28 height 28
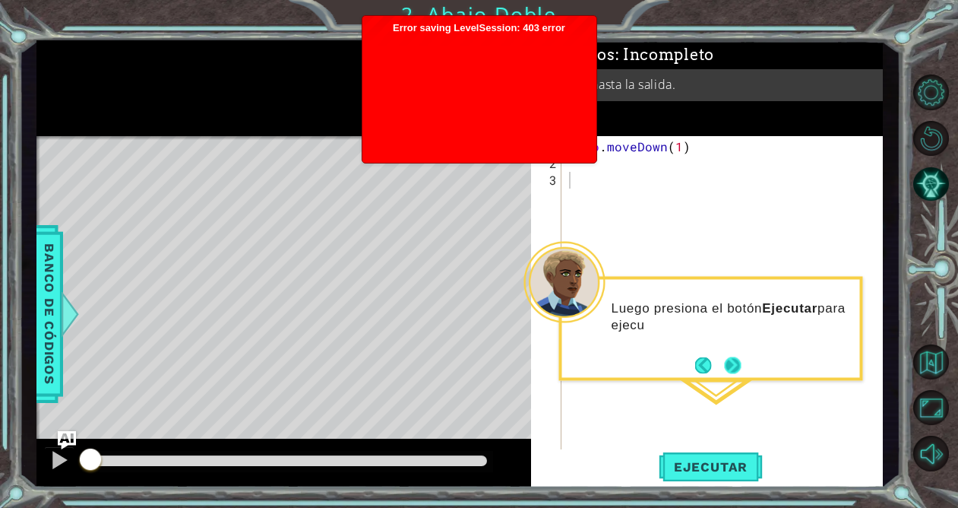
click at [726, 365] on button "Next" at bounding box center [733, 365] width 20 height 20
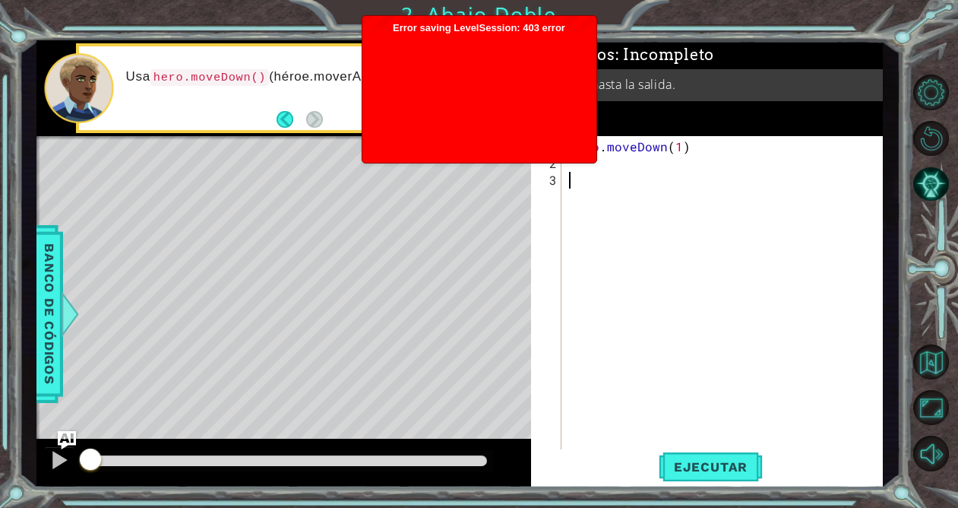
click at [520, 94] on div at bounding box center [479, 95] width 219 height 122
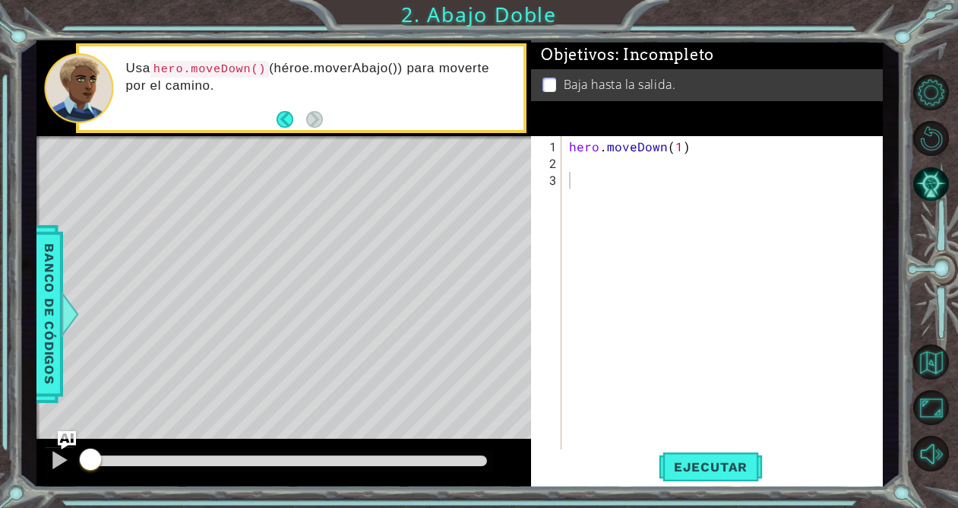
click at [562, 164] on div "1 2 3" at bounding box center [547, 295] width 27 height 318
click at [579, 157] on div "hero . moveDown ( 1 )" at bounding box center [726, 313] width 321 height 351
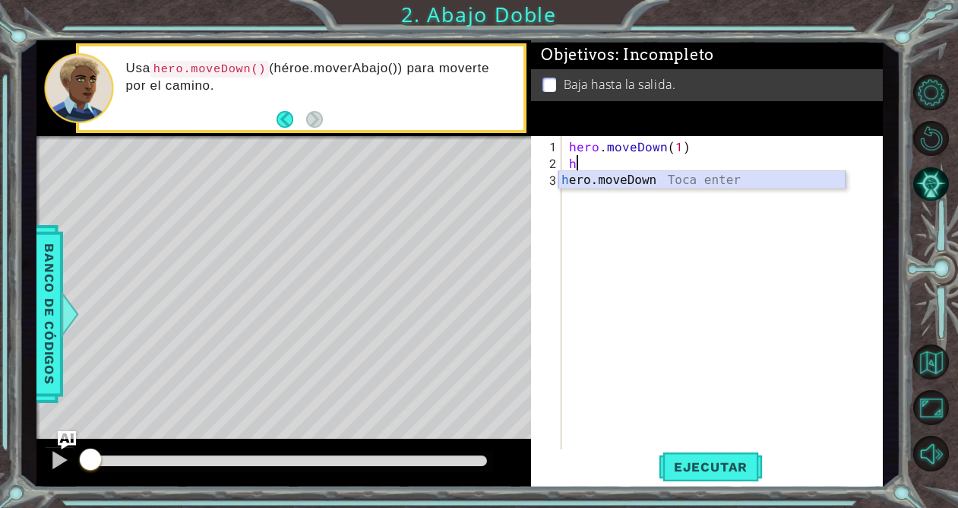
click at [607, 178] on div "h ero.moveDown Toca enter" at bounding box center [701, 198] width 287 height 55
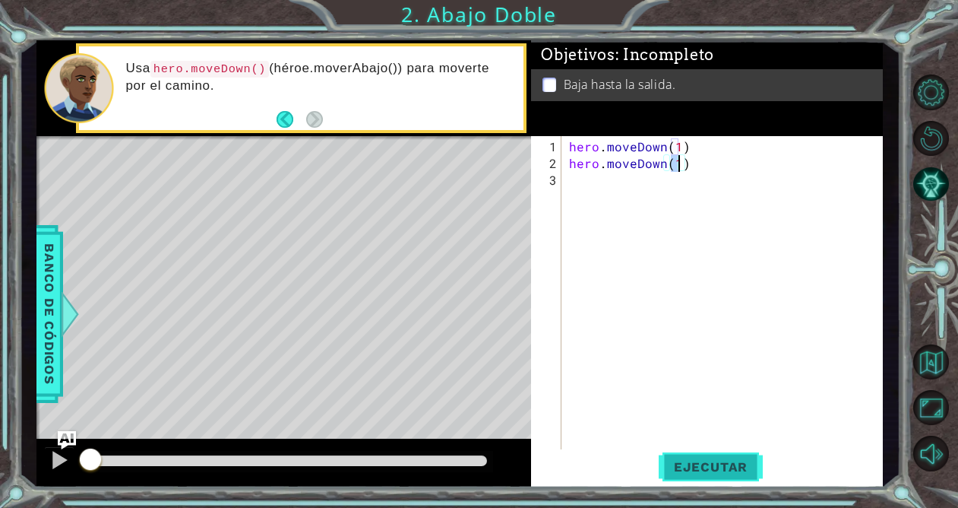
type textarea "hero.moveDown(1)"
click at [720, 467] on span "Ejecutar" at bounding box center [711, 466] width 104 height 15
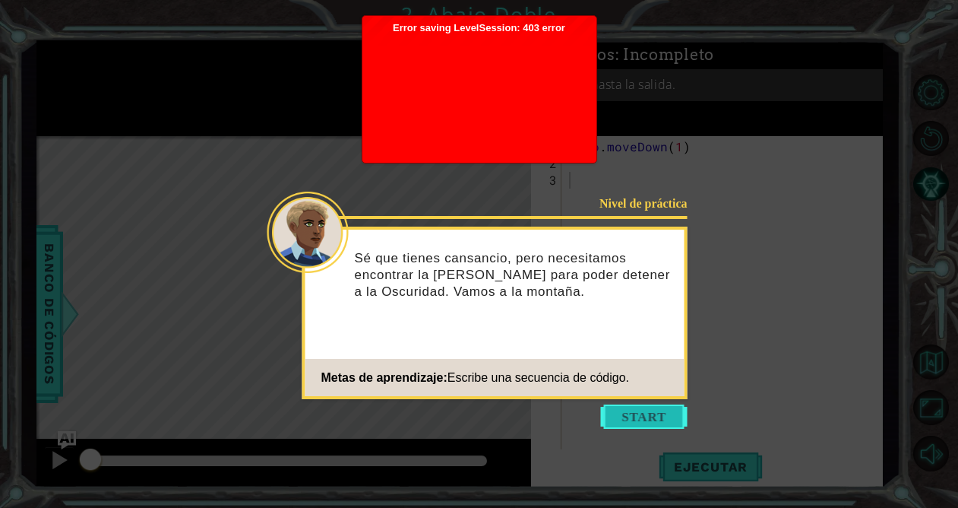
click at [648, 425] on button "Start" at bounding box center [644, 416] width 87 height 24
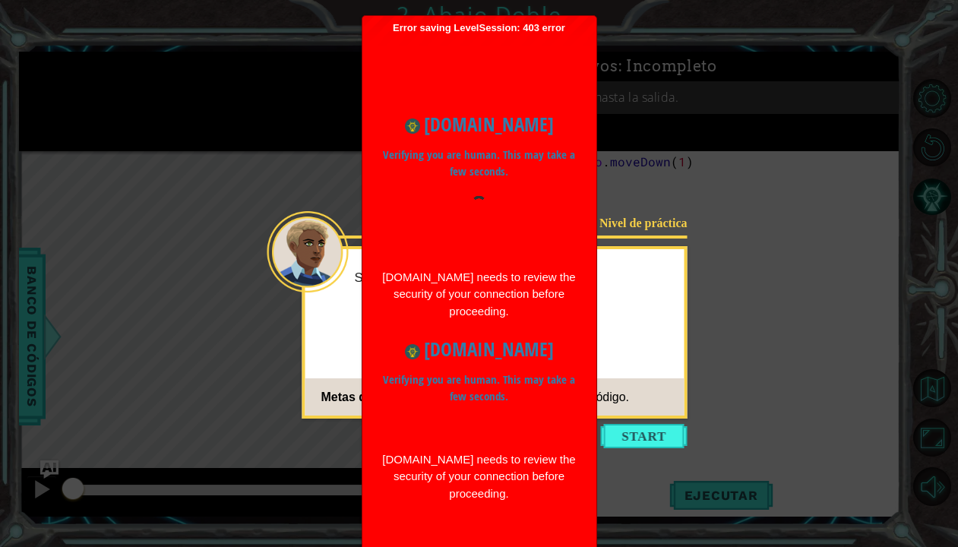
click at [654, 331] on div "Nivel de práctica Sé que tienes cansancio, per Metas de aprendizaje: Escribe un…" at bounding box center [494, 332] width 385 height 172
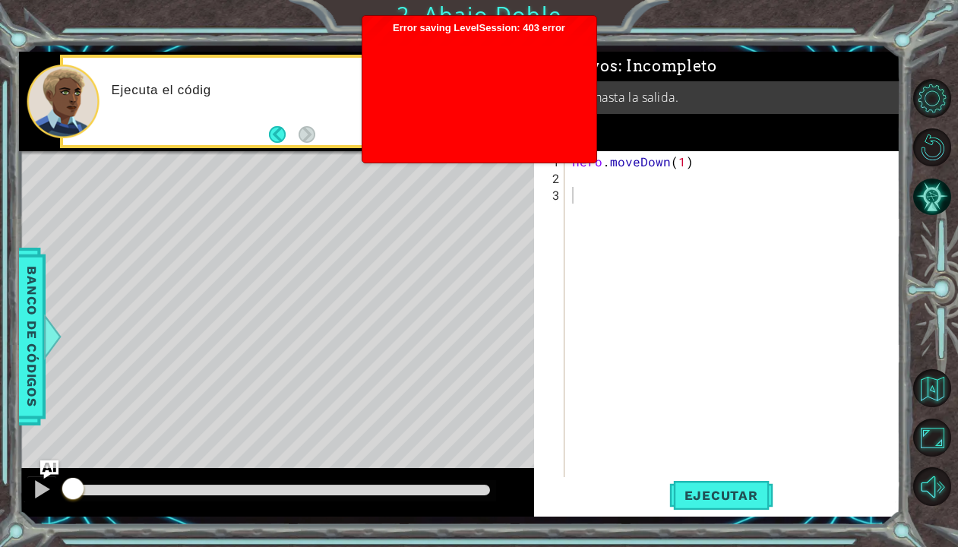
click at [499, 90] on div at bounding box center [479, 95] width 219 height 122
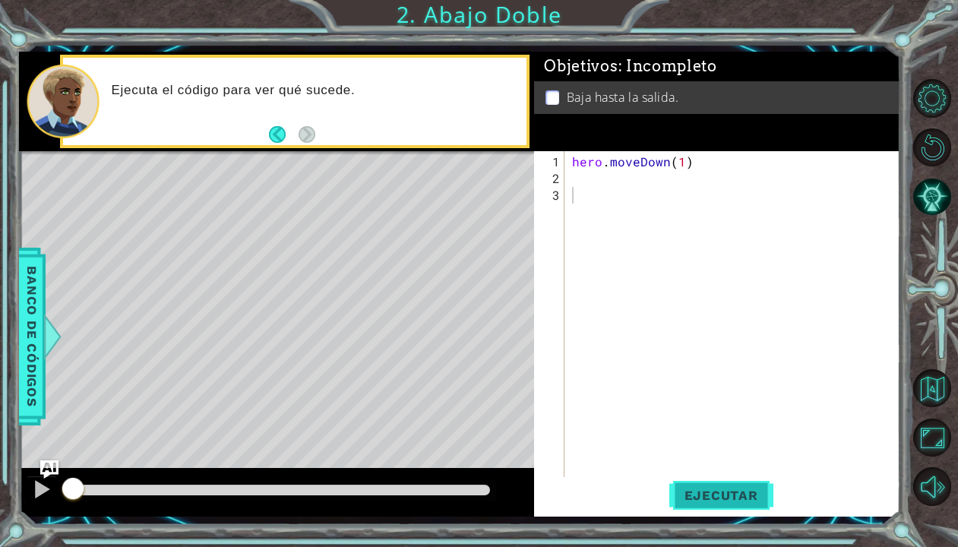
click at [758, 481] on button "Ejecutar" at bounding box center [721, 495] width 104 height 36
